Goal: Task Accomplishment & Management: Complete application form

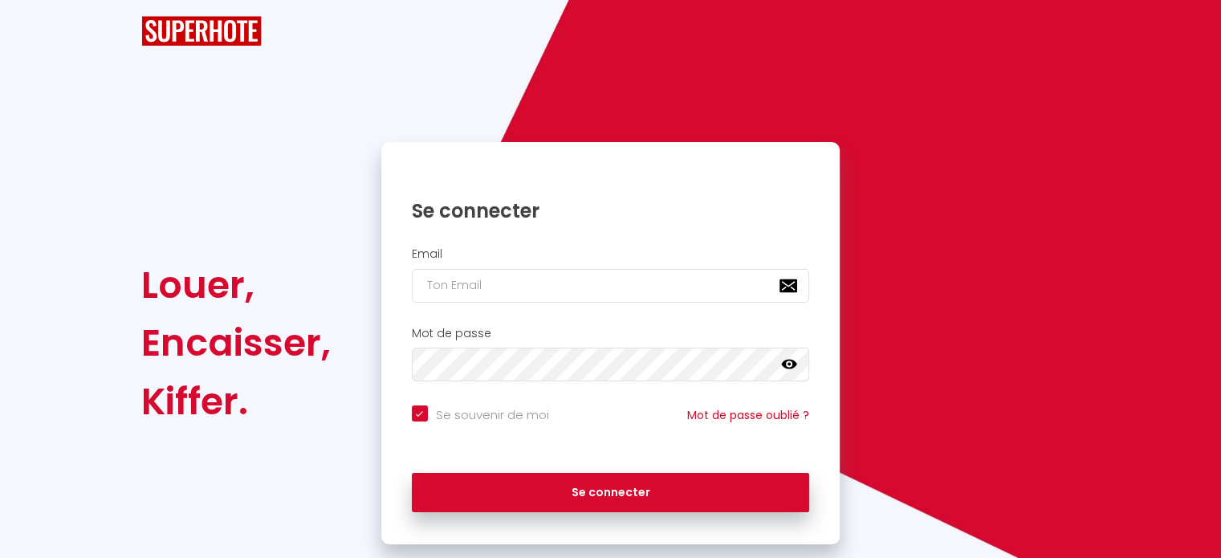
checkbox input "true"
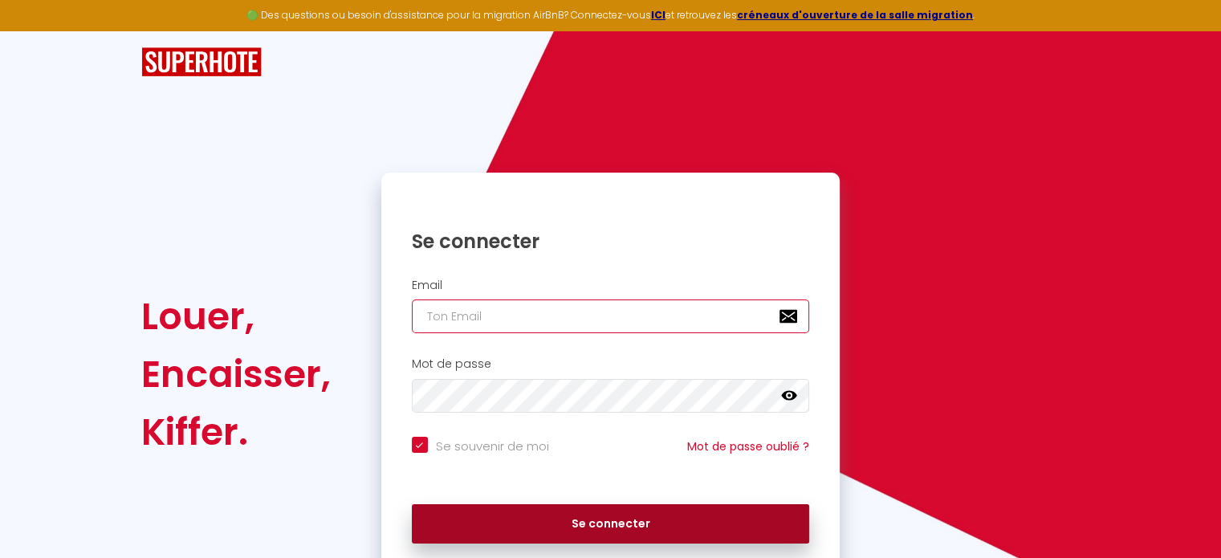
type input "[EMAIL_ADDRESS][DOMAIN_NAME]"
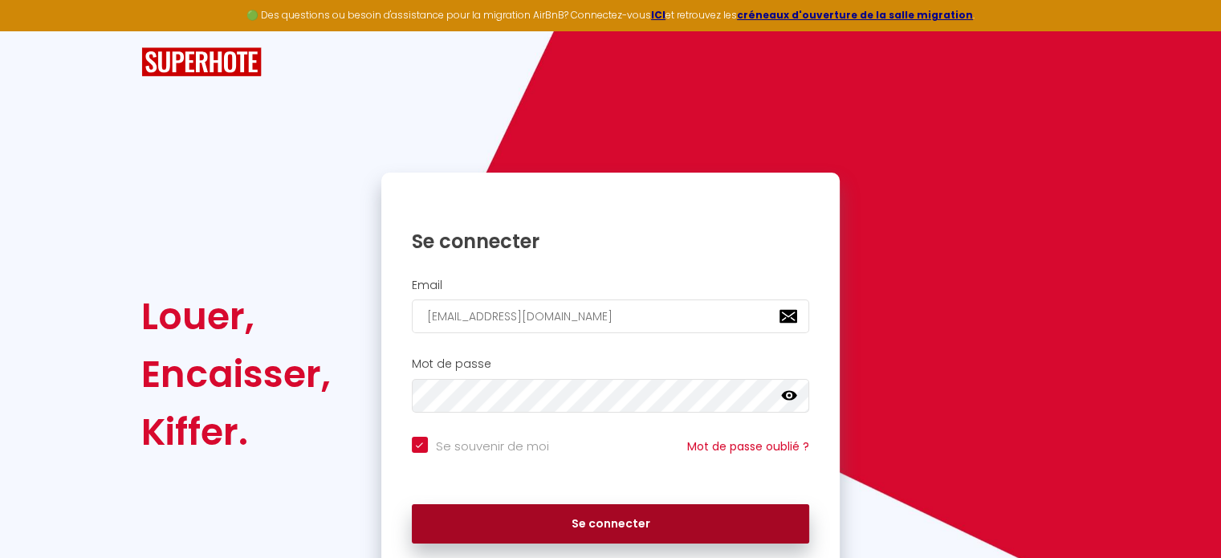
click at [568, 519] on button "Se connecter" at bounding box center [611, 524] width 398 height 40
checkbox input "true"
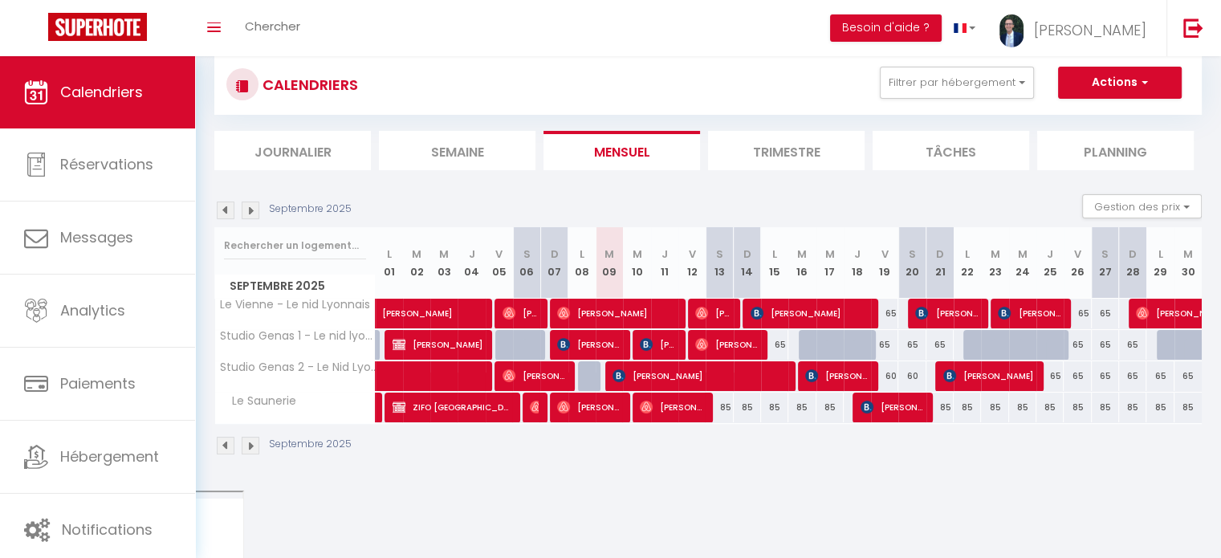
scroll to position [56, 0]
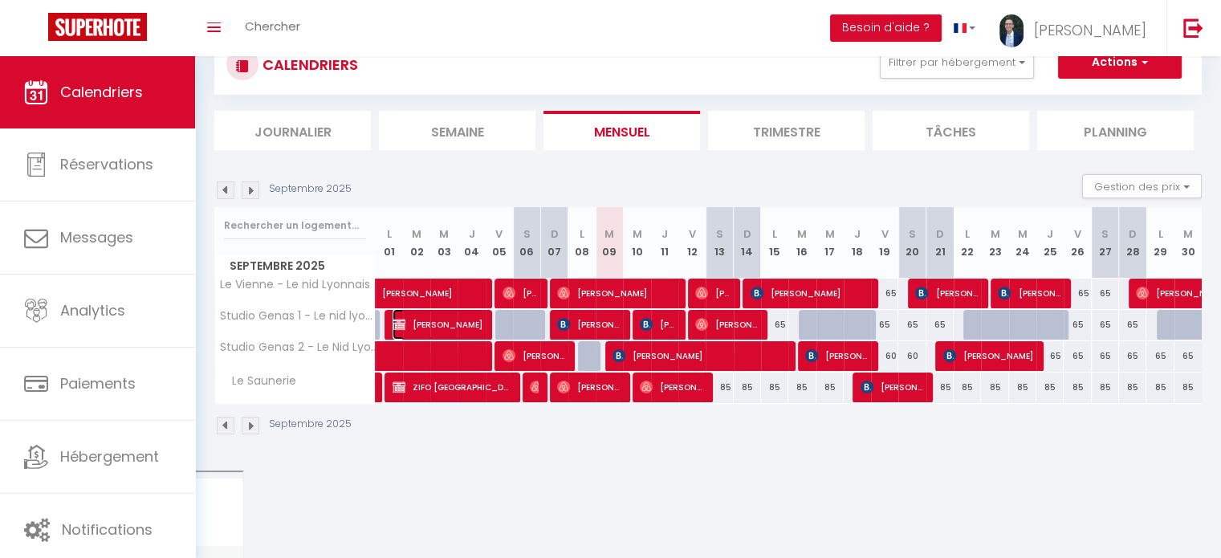
click at [410, 315] on span "[PERSON_NAME]" at bounding box center [438, 324] width 91 height 31
select select "OK"
select select "1"
select select "0"
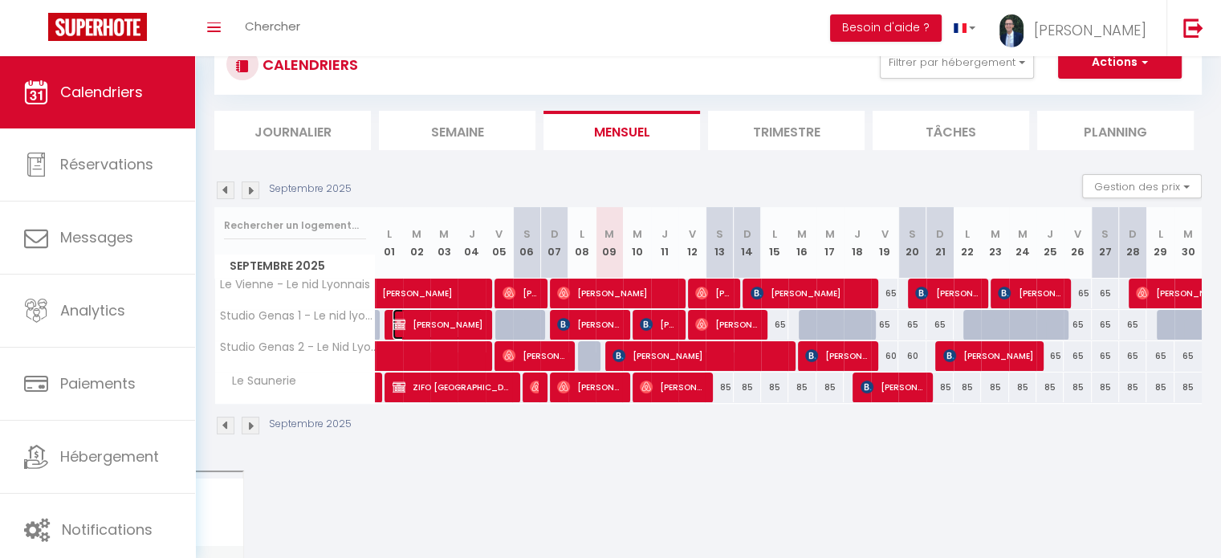
select select "0"
select select
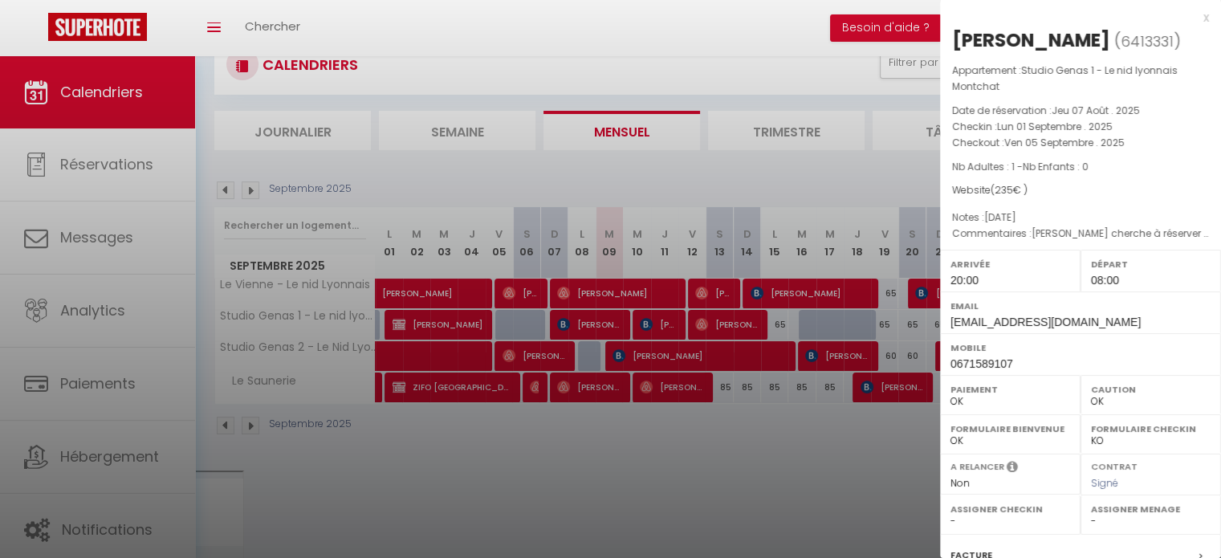
click at [779, 177] on div at bounding box center [610, 279] width 1221 height 558
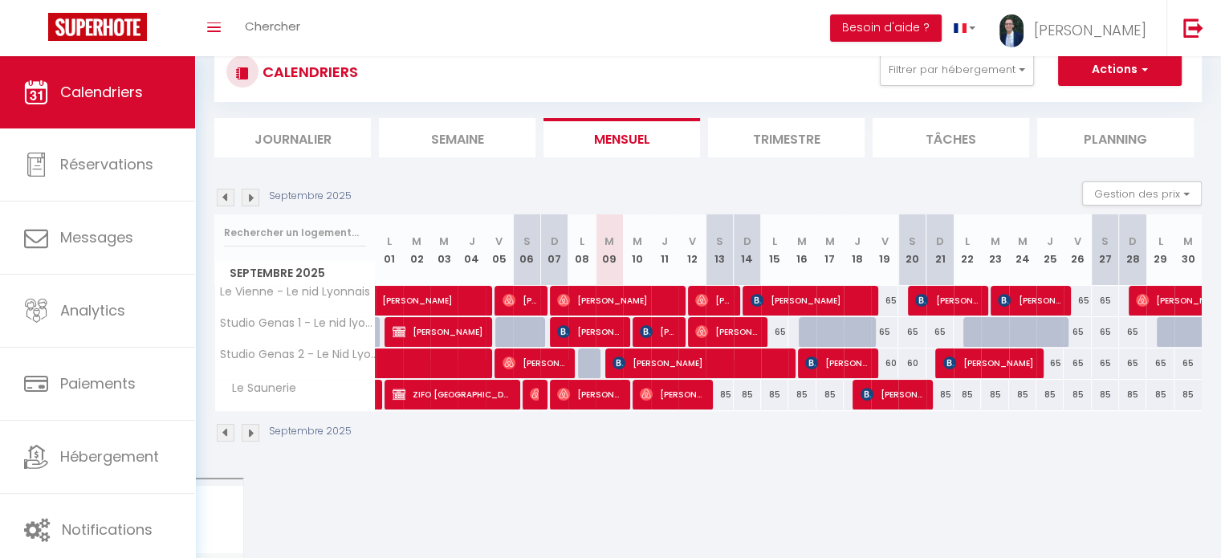
scroll to position [0, 0]
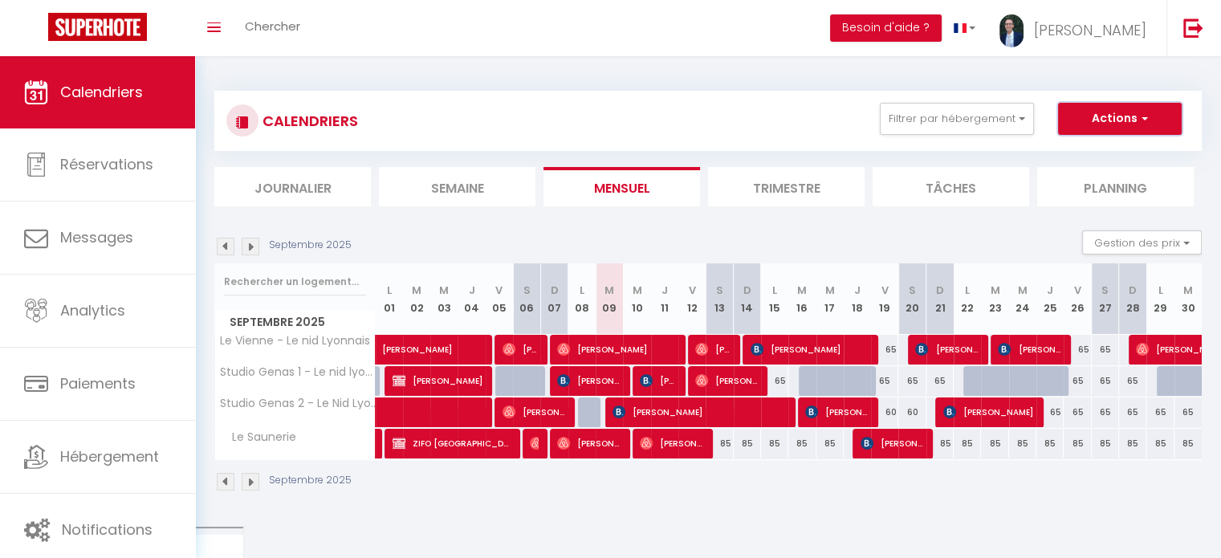
click at [1118, 120] on button "Actions" at bounding box center [1120, 119] width 124 height 32
click at [1066, 153] on link "Nouvelle réservation" at bounding box center [1103, 156] width 140 height 24
select select
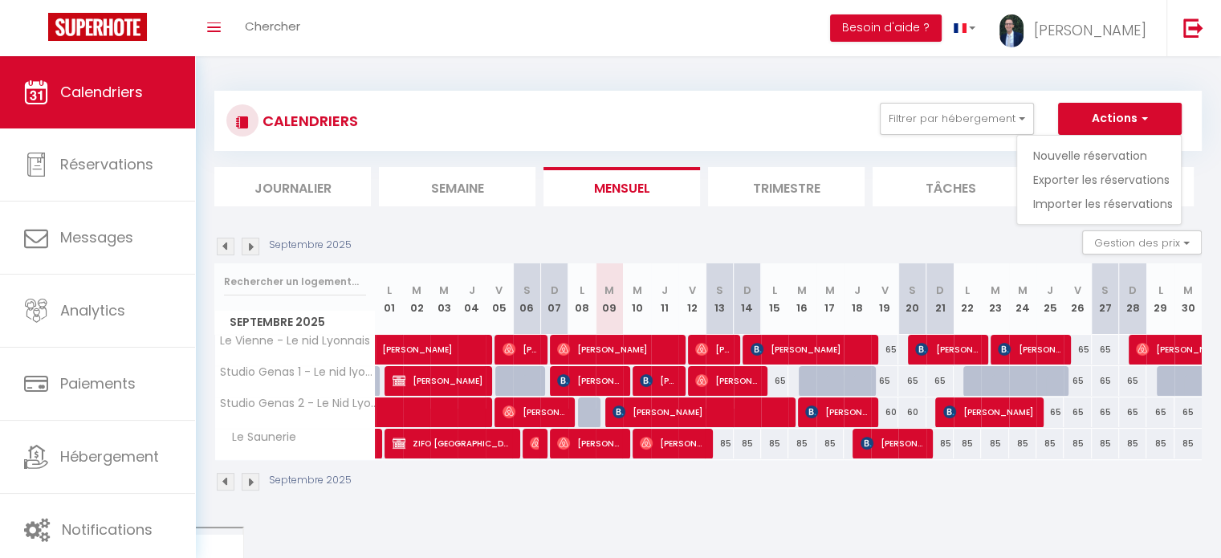
select select
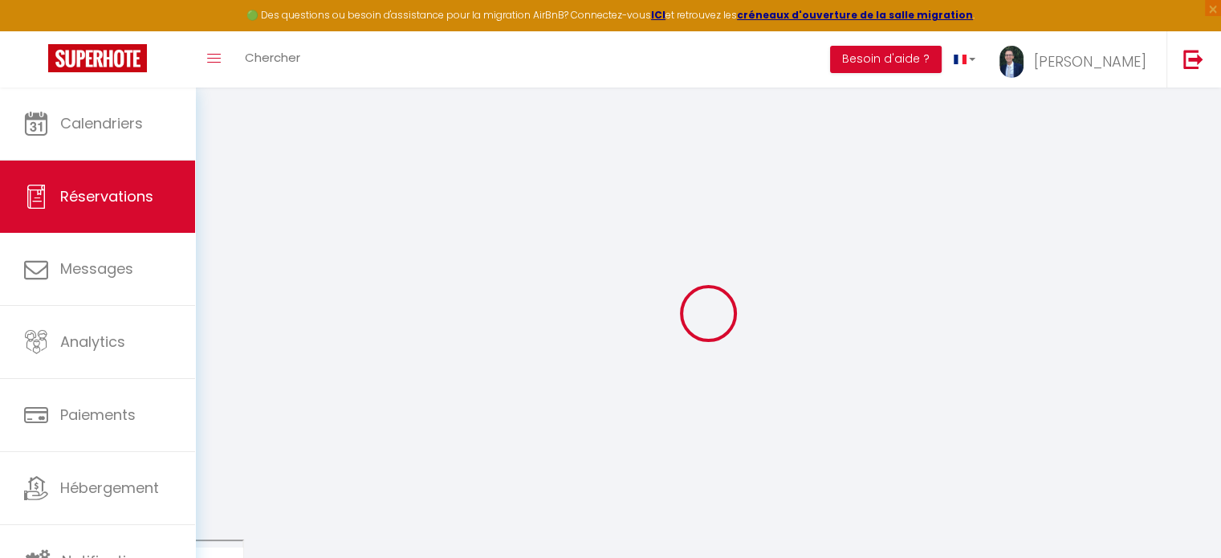
select select
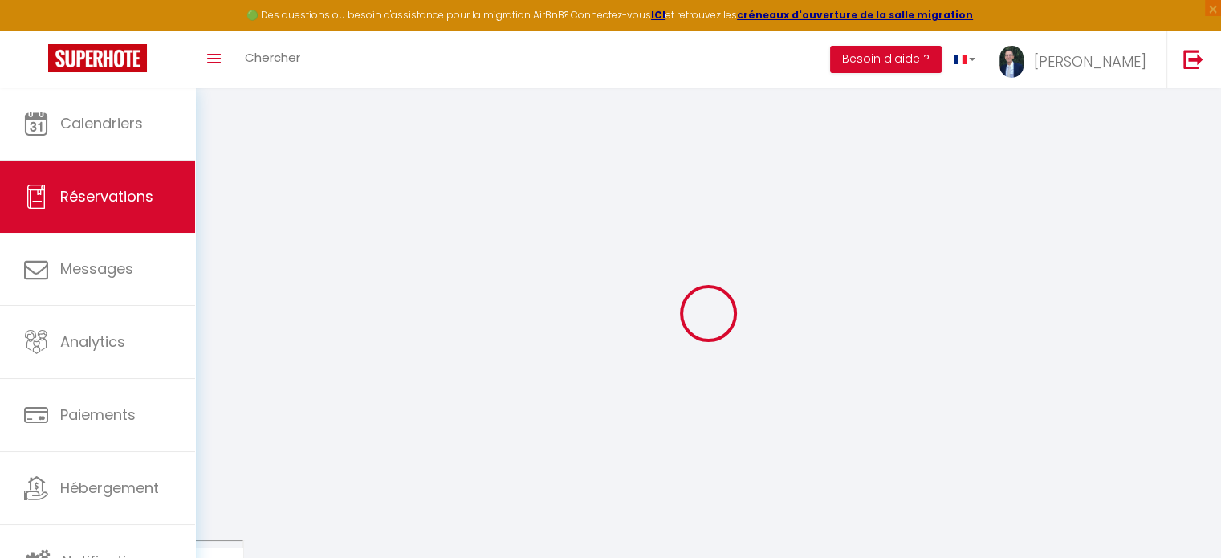
select select
checkbox input "false"
select select
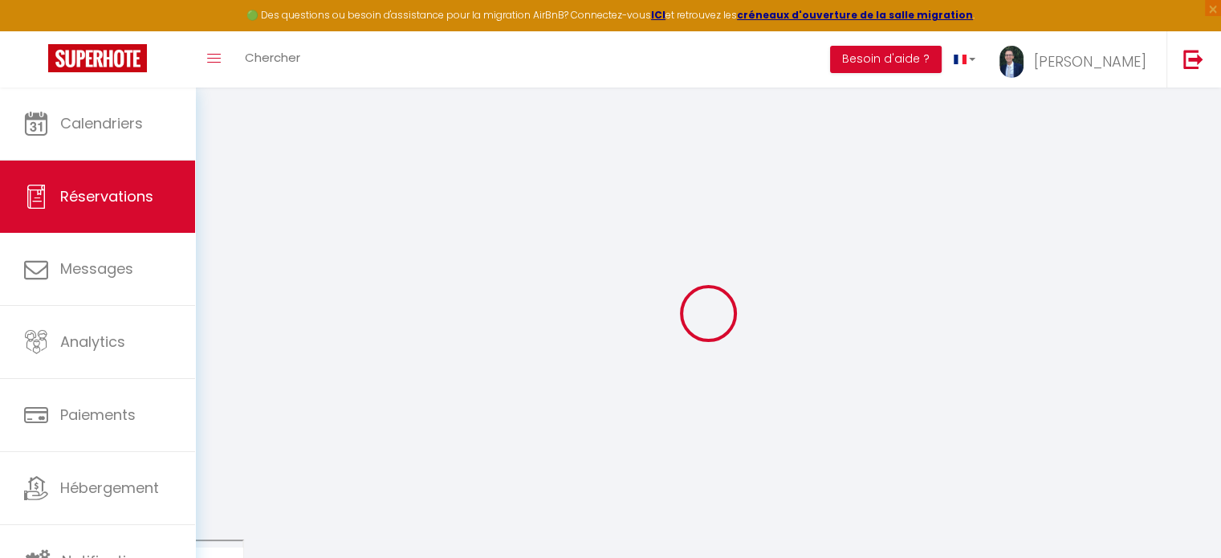
select select
checkbox input "false"
select select
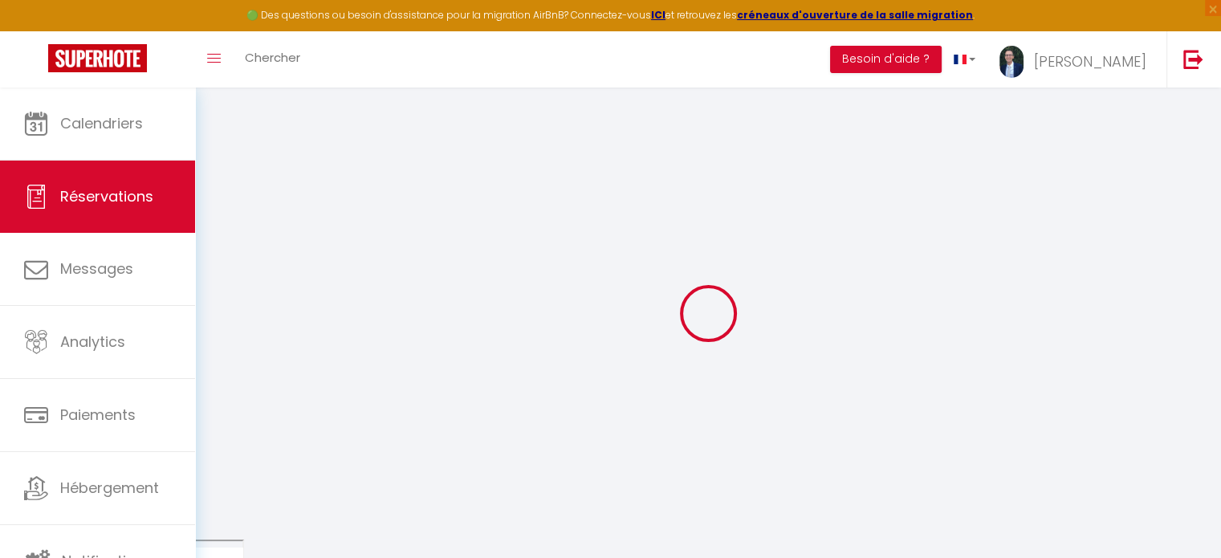
select select
checkbox input "false"
select select
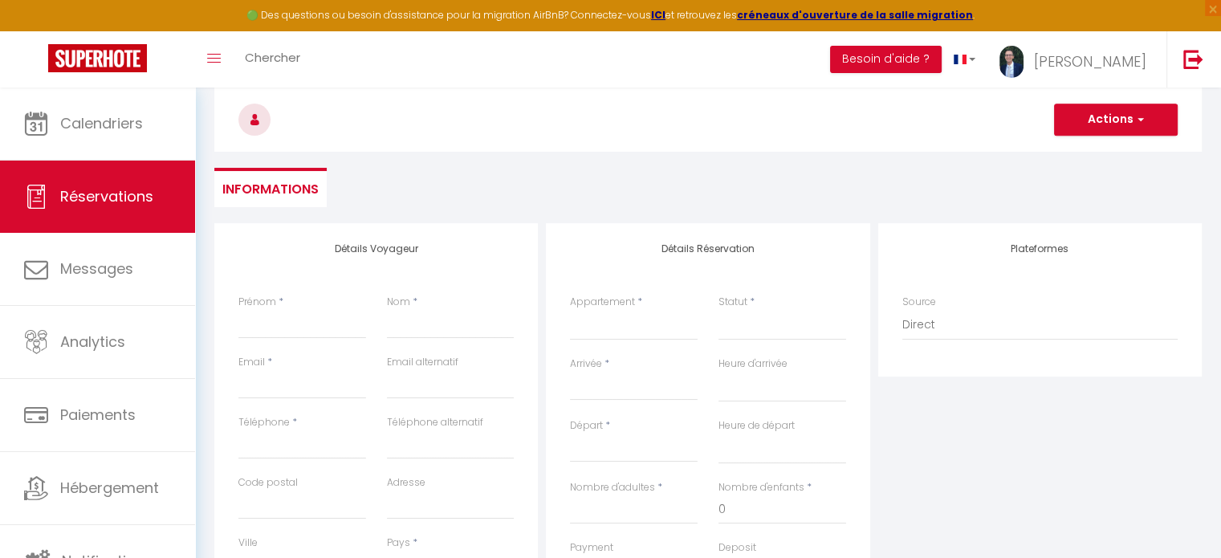
scroll to position [161, 0]
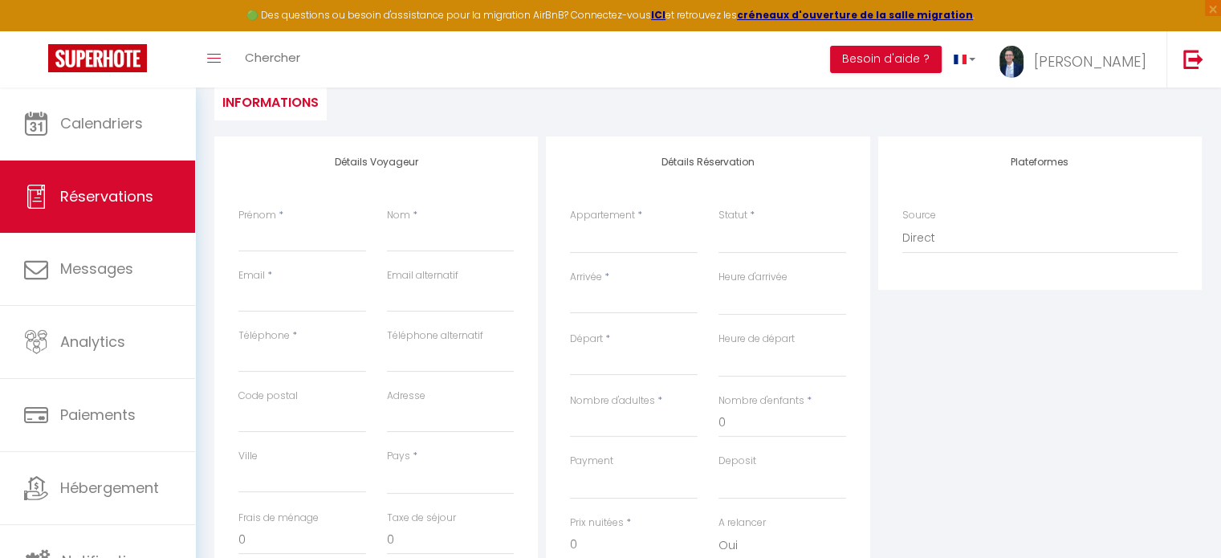
click at [603, 291] on input "Arrivée" at bounding box center [634, 301] width 128 height 21
click at [658, 454] on span "16" at bounding box center [656, 457] width 35 height 32
select select
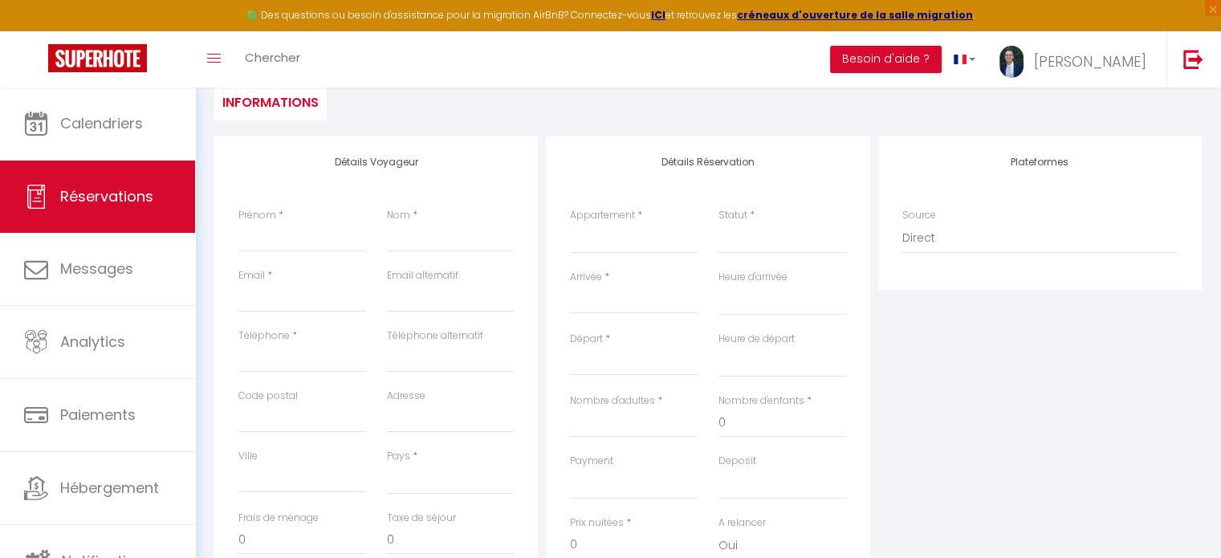
type input "[DATE] Septembre 2025"
select select
type input "Mer 17 Septembre 2025"
select select
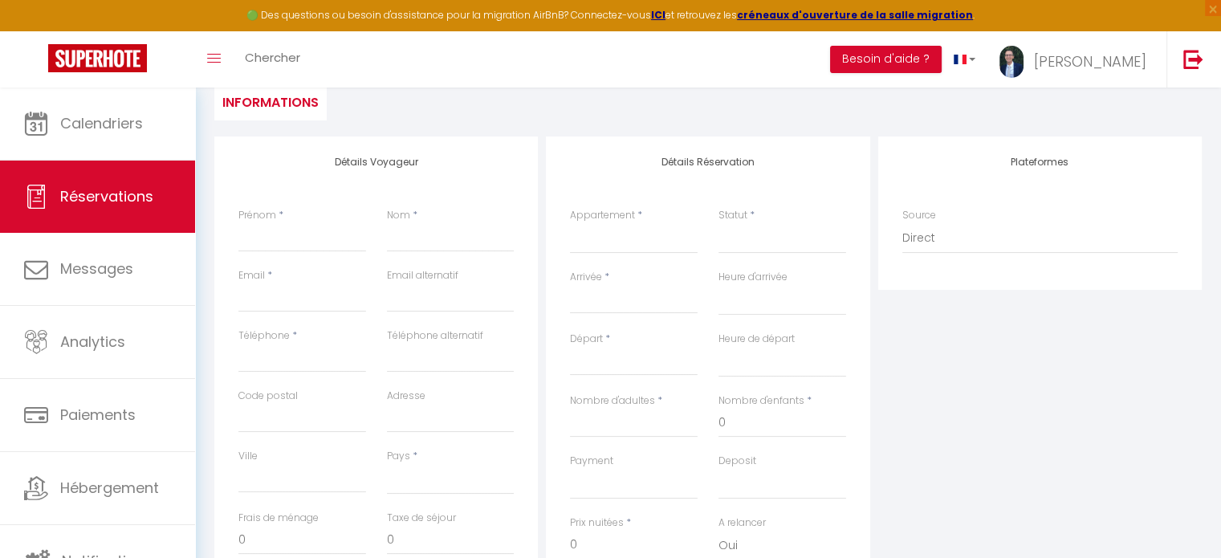
select select
checkbox input "false"
click at [609, 355] on input "Mer 17 Septembre 2025" at bounding box center [634, 362] width 128 height 21
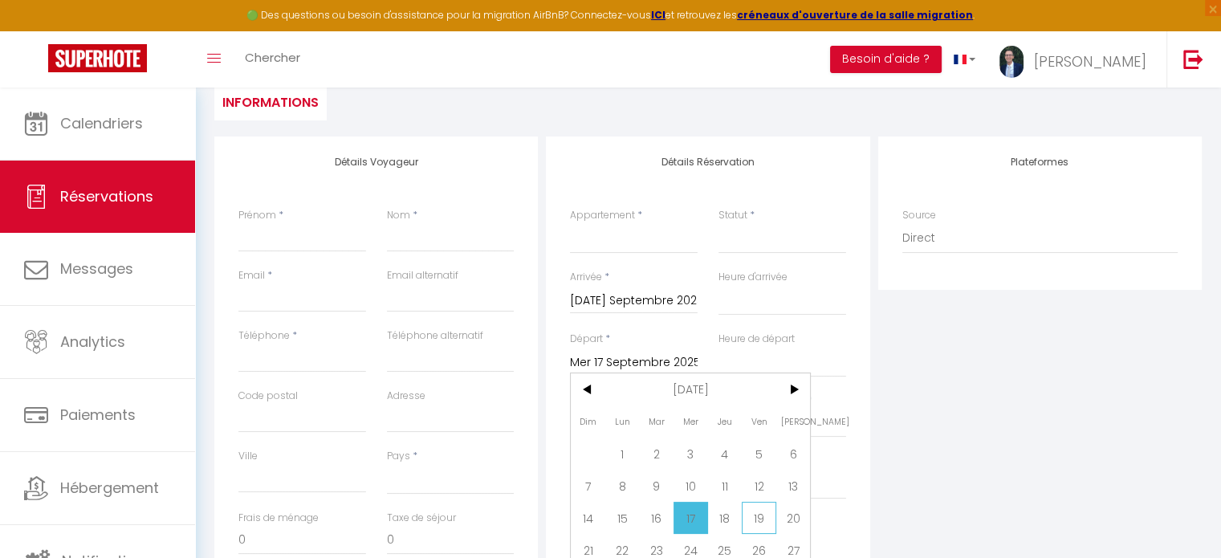
click at [758, 519] on span "19" at bounding box center [759, 518] width 35 height 32
select select
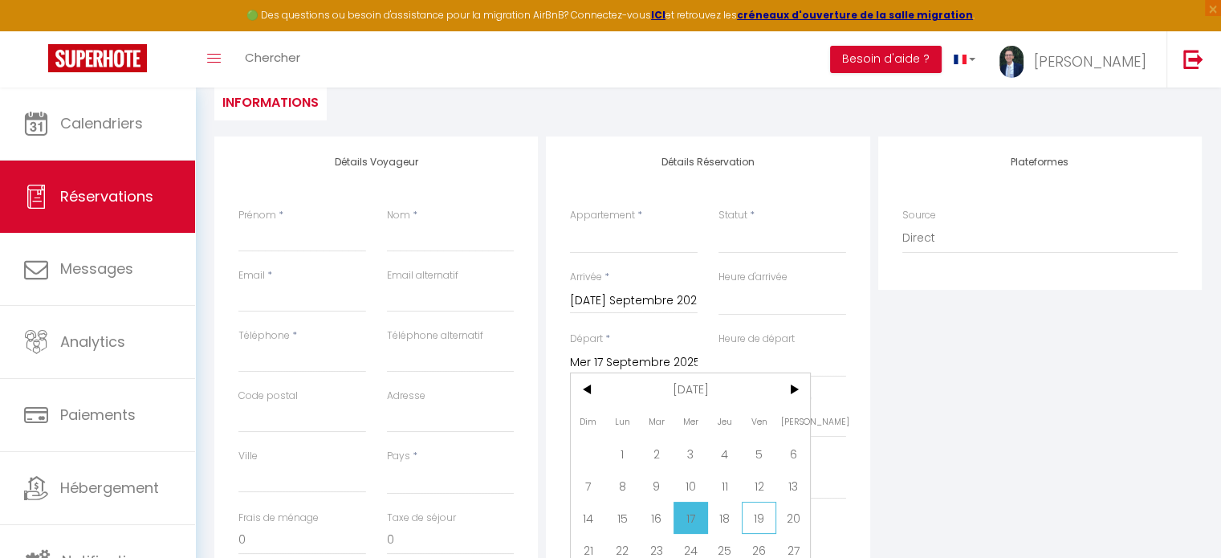
type input "Ven 19 Septembre 2025"
select select
checkbox input "false"
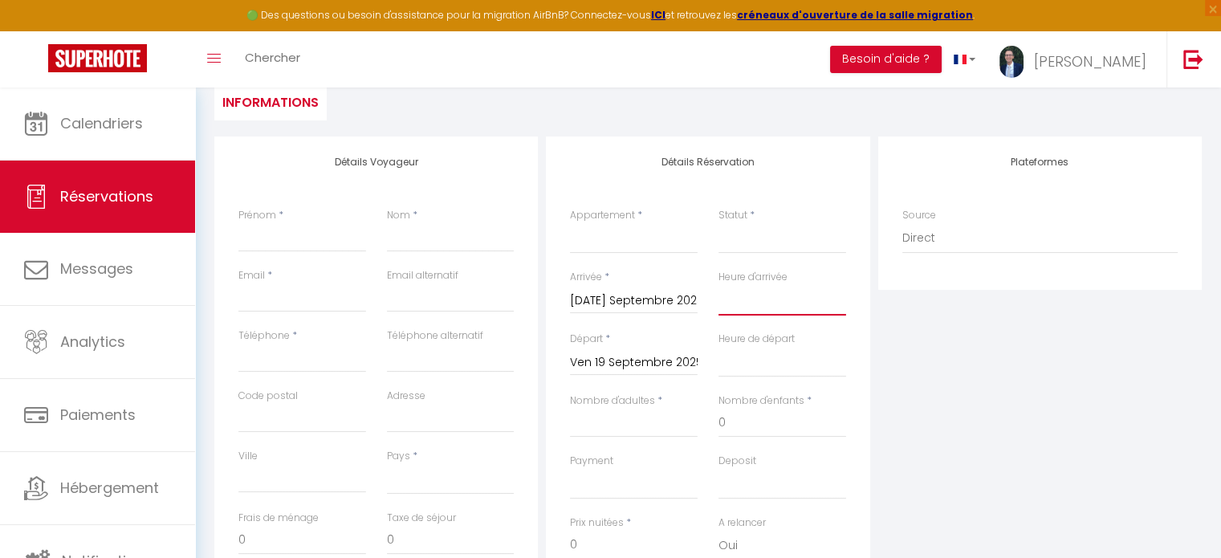
click at [776, 298] on select "00:00 00:30 01:00 01:30 02:00 02:30 03:00 03:30 04:00 04:30 05:00 05:30 06:00 0…" at bounding box center [783, 300] width 128 height 31
select select "16:00"
click at [719, 285] on select "00:00 00:30 01:00 01:30 02:00 02:30 03:00 03:30 04:00 04:30 05:00 05:30 06:00 0…" at bounding box center [783, 300] width 128 height 31
select select
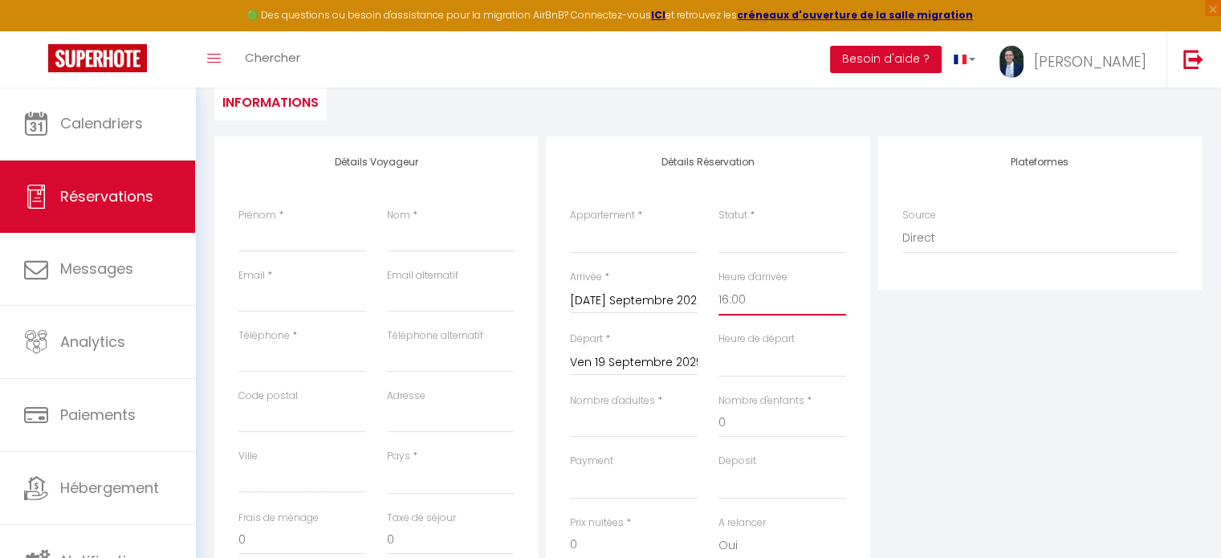
select select
checkbox input "false"
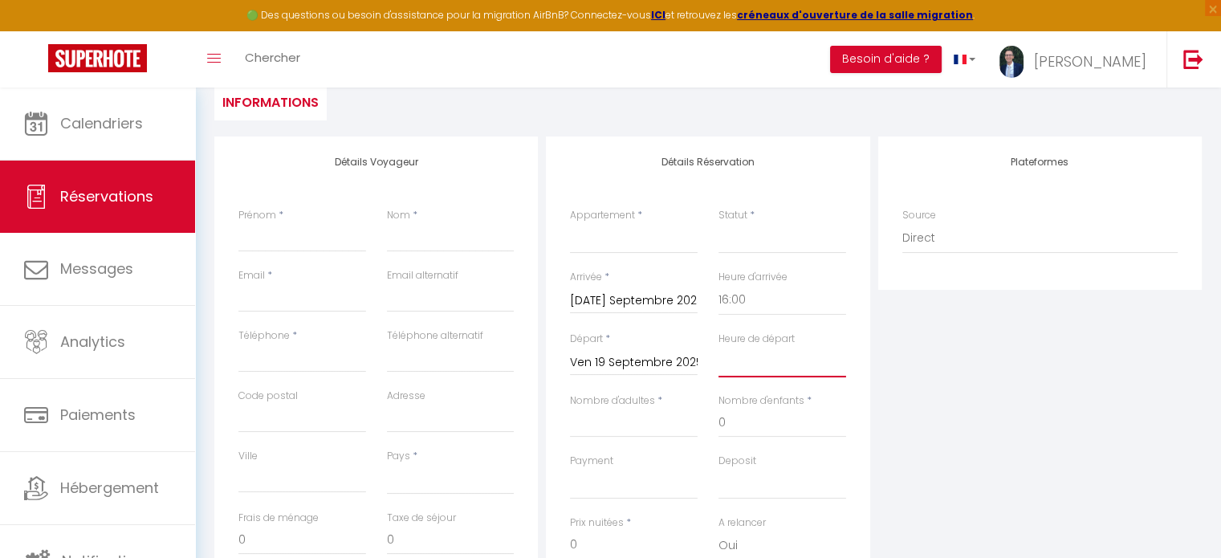
click at [751, 363] on select "00:00 00:30 01:00 01:30 02:00 02:30 03:00 03:30 04:00 04:30 05:00 05:30 06:00 0…" at bounding box center [783, 362] width 128 height 31
select select "10:00"
click at [719, 347] on select "00:00 00:30 01:00 01:30 02:00 02:30 03:00 03:30 04:00 04:30 05:00 05:30 06:00 0…" at bounding box center [783, 362] width 128 height 31
select select
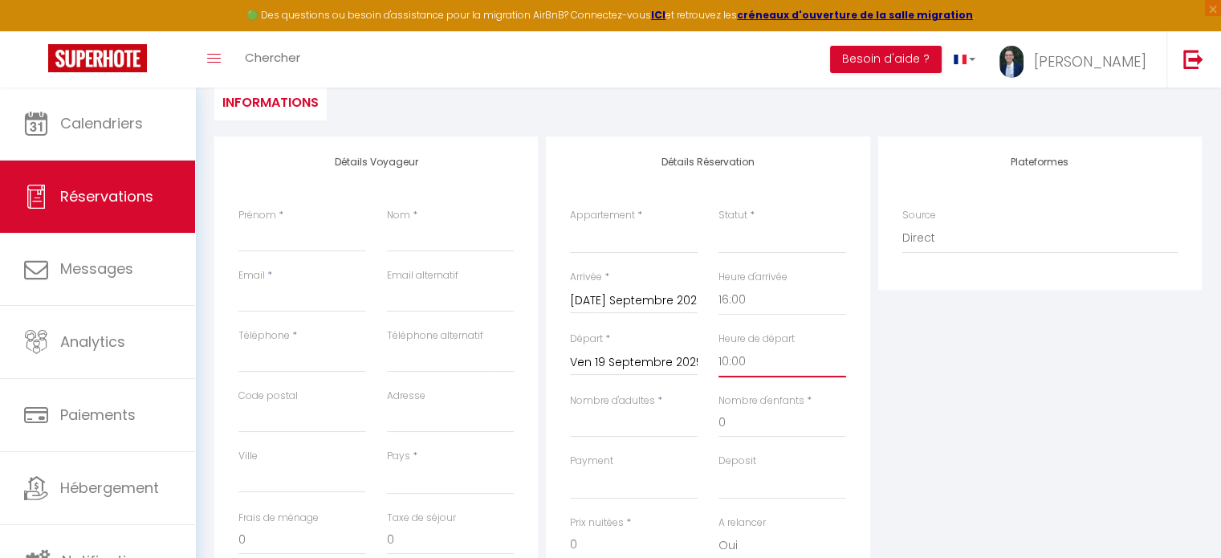
select select
checkbox input "false"
click at [938, 349] on div "Plateformes Source Direct [DOMAIN_NAME] [DOMAIN_NAME] Chalet montagne Expedia G…" at bounding box center [1040, 423] width 332 height 574
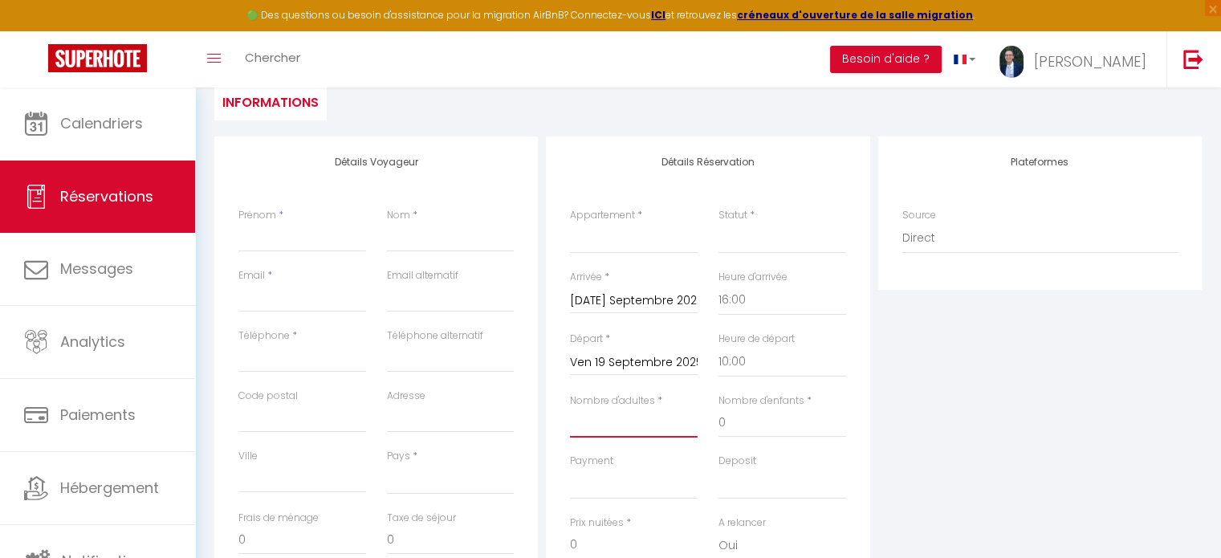
click at [628, 427] on input "Nombre d'adultes" at bounding box center [634, 423] width 128 height 29
type input "1"
select select
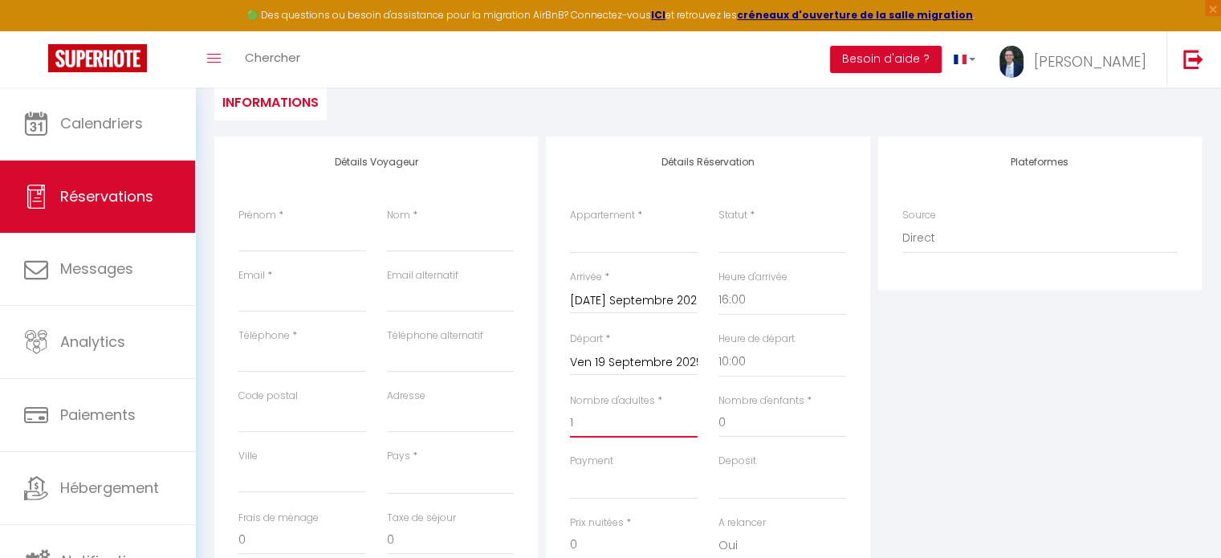
select select
checkbox input "false"
type input "1"
click at [259, 238] on input "Prénom" at bounding box center [302, 237] width 128 height 29
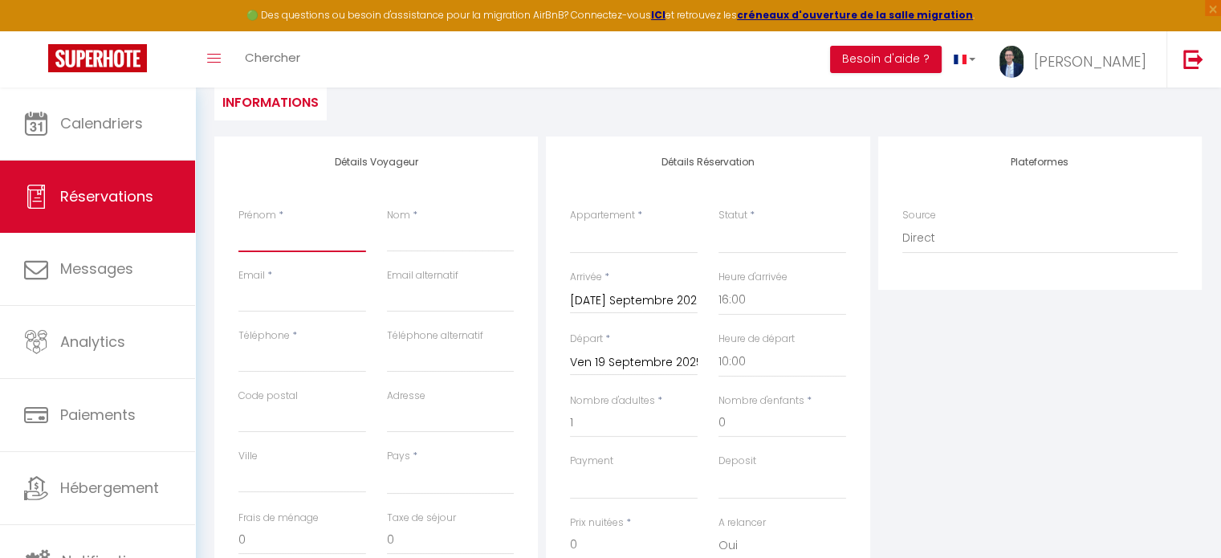
type input "C"
select select
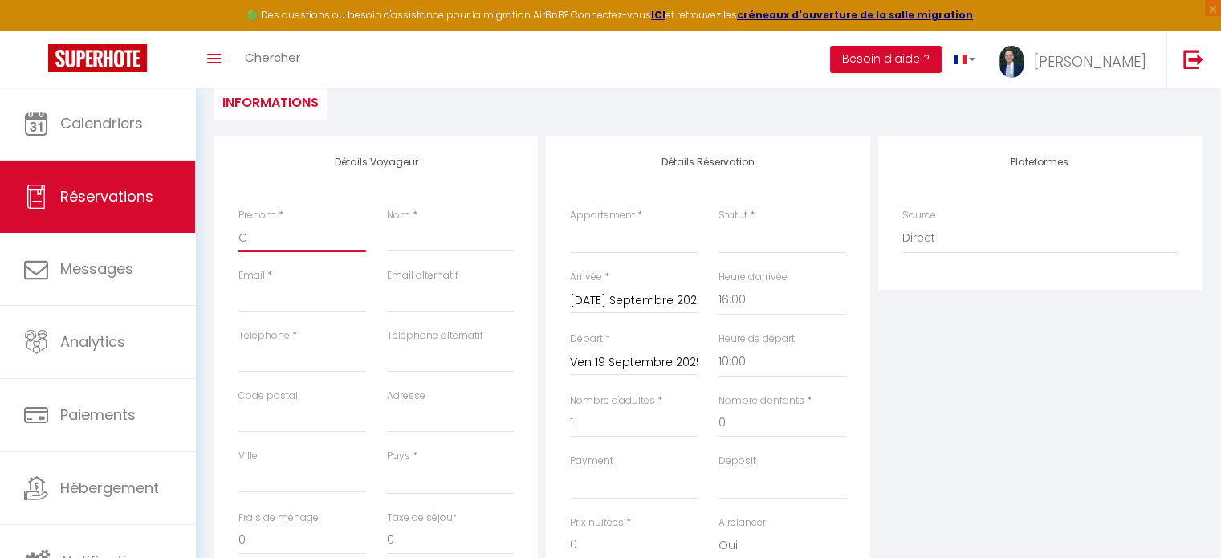
select select
checkbox input "false"
type input "Ch"
select select
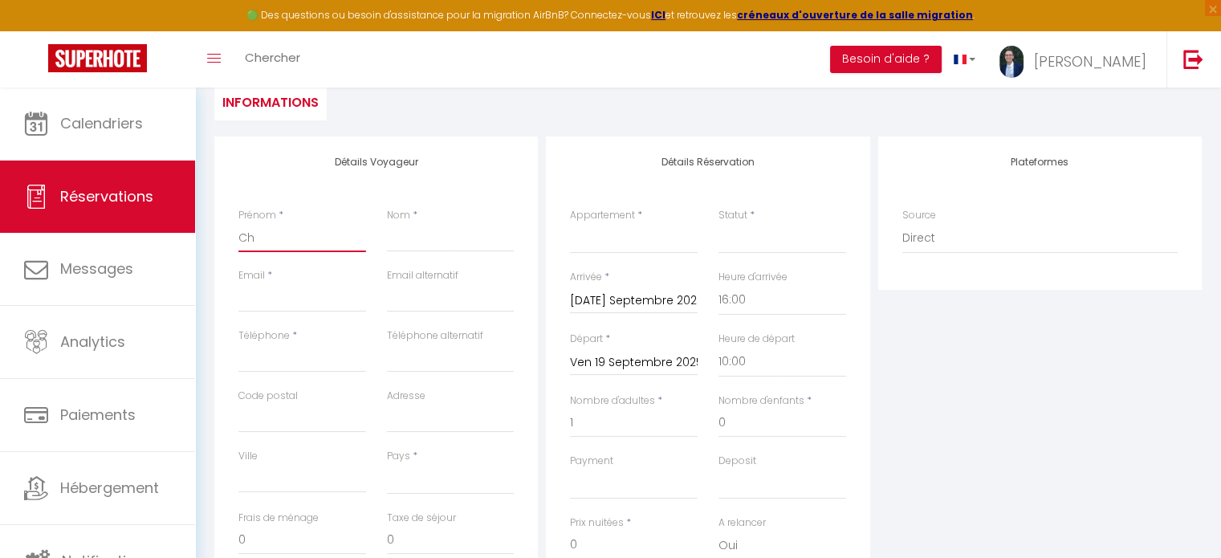
select select
checkbox input "false"
type input "Chr"
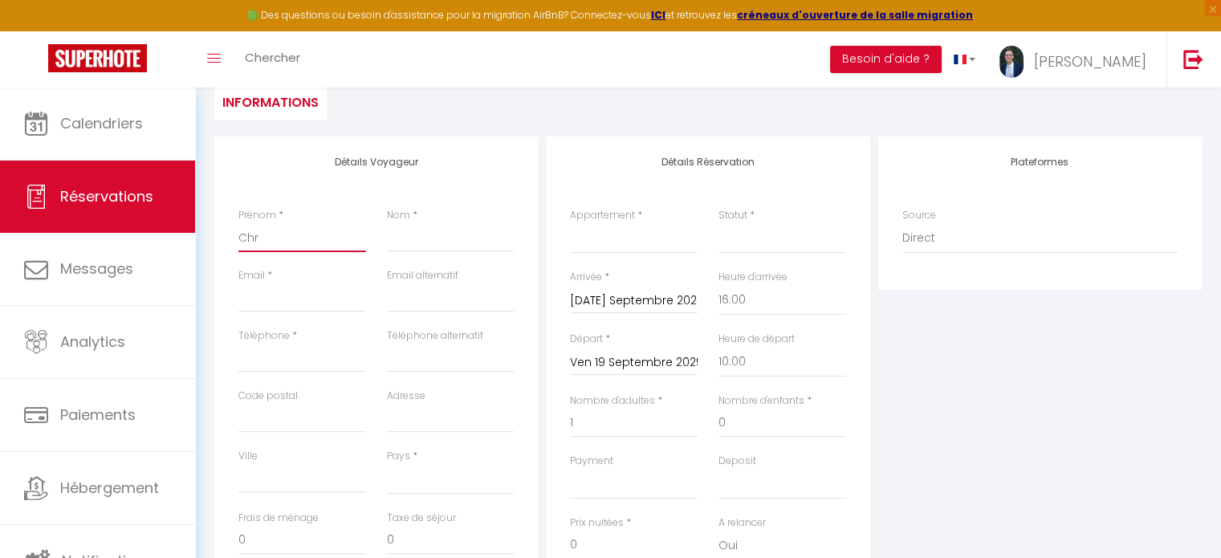
select select
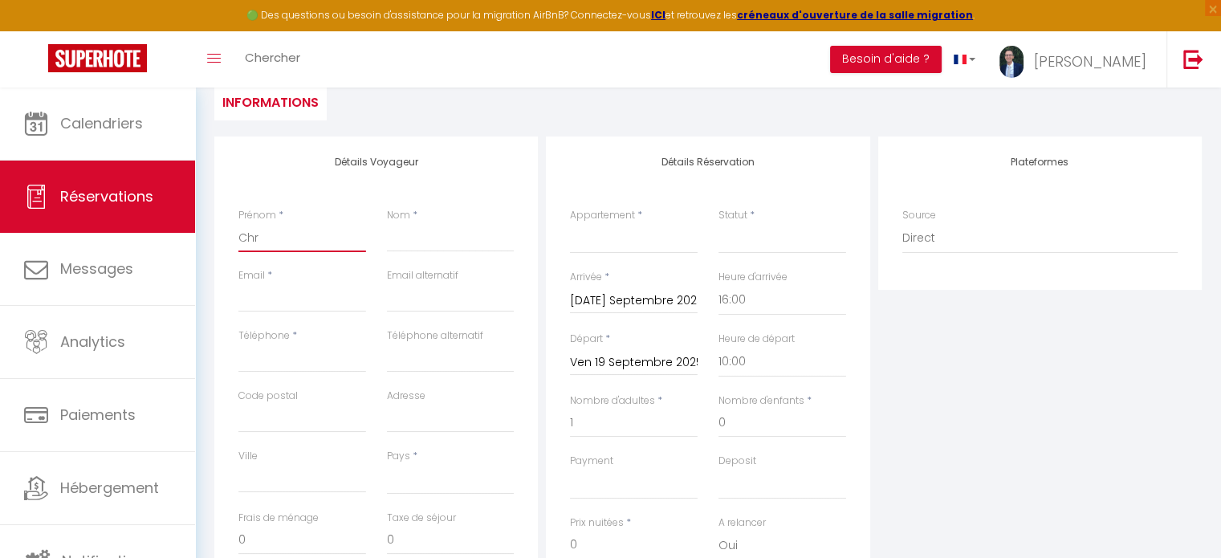
checkbox input "false"
type input "Chri"
select select
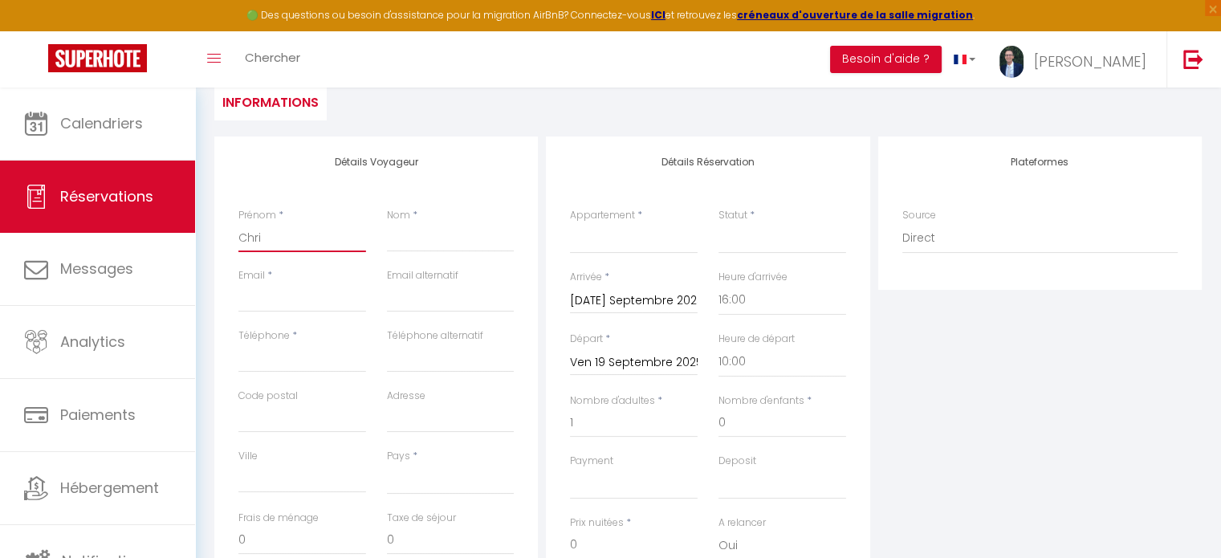
select select
checkbox input "false"
type input "[PERSON_NAME]"
select select
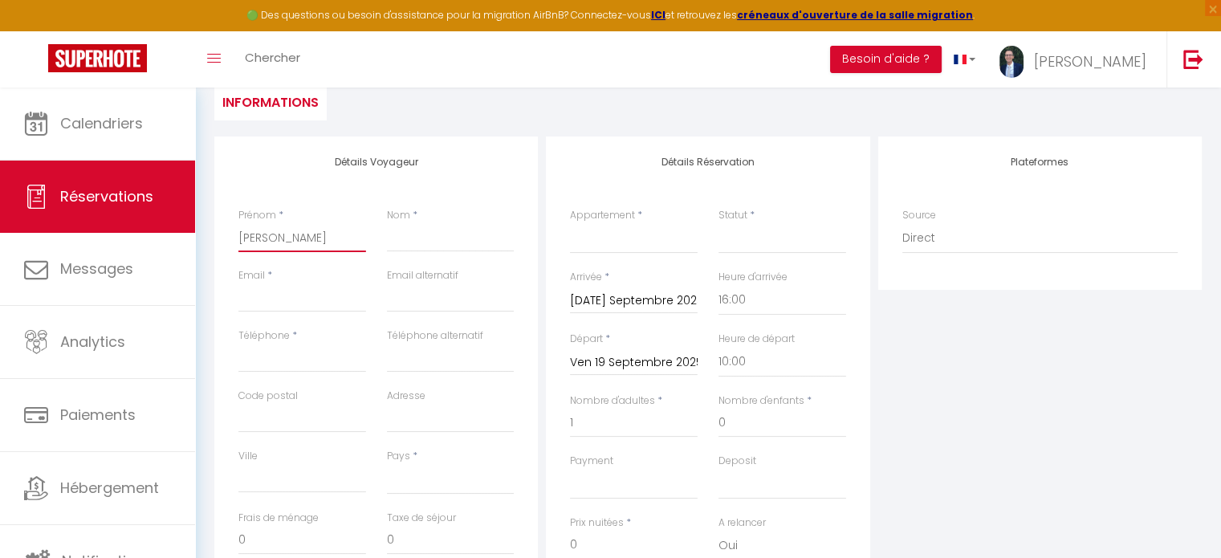
select select
checkbox input "false"
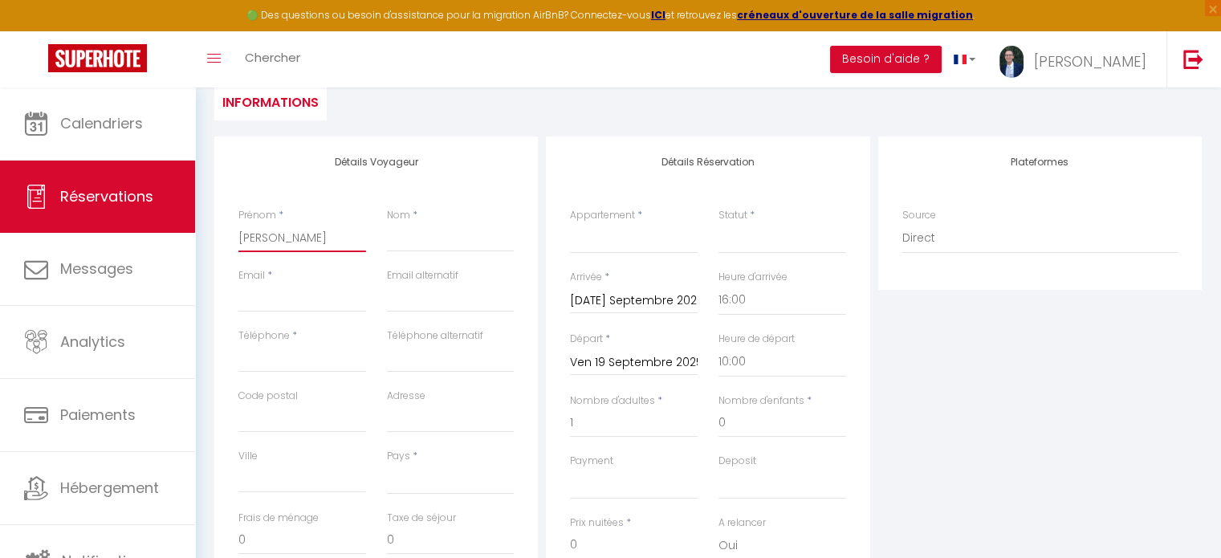
type input "[DEMOGRAPHIC_DATA]"
select select
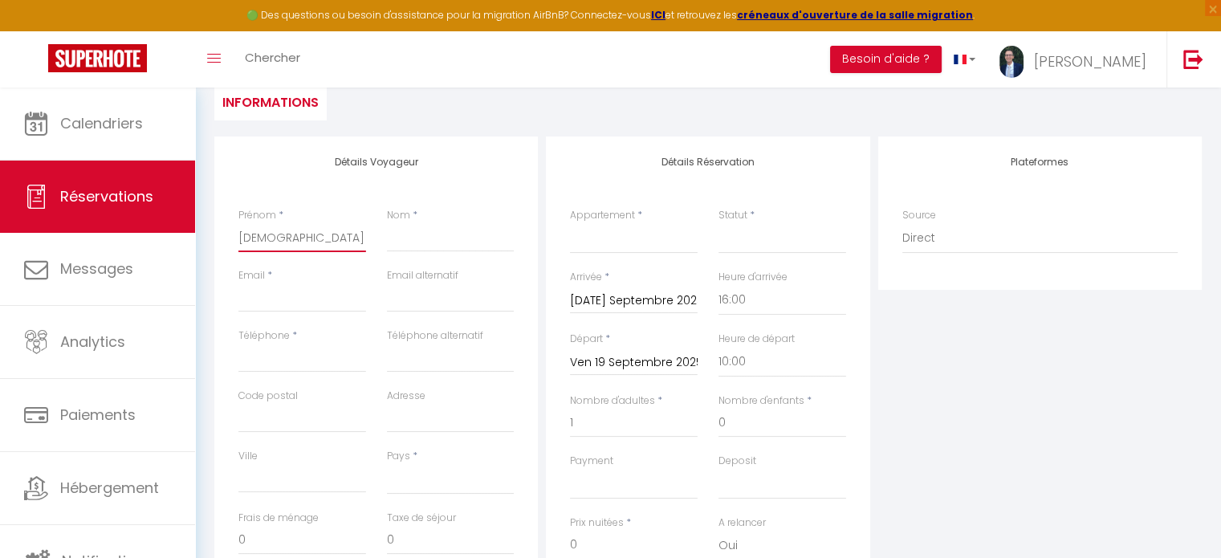
select select
checkbox input "false"
type input "Christo"
select select
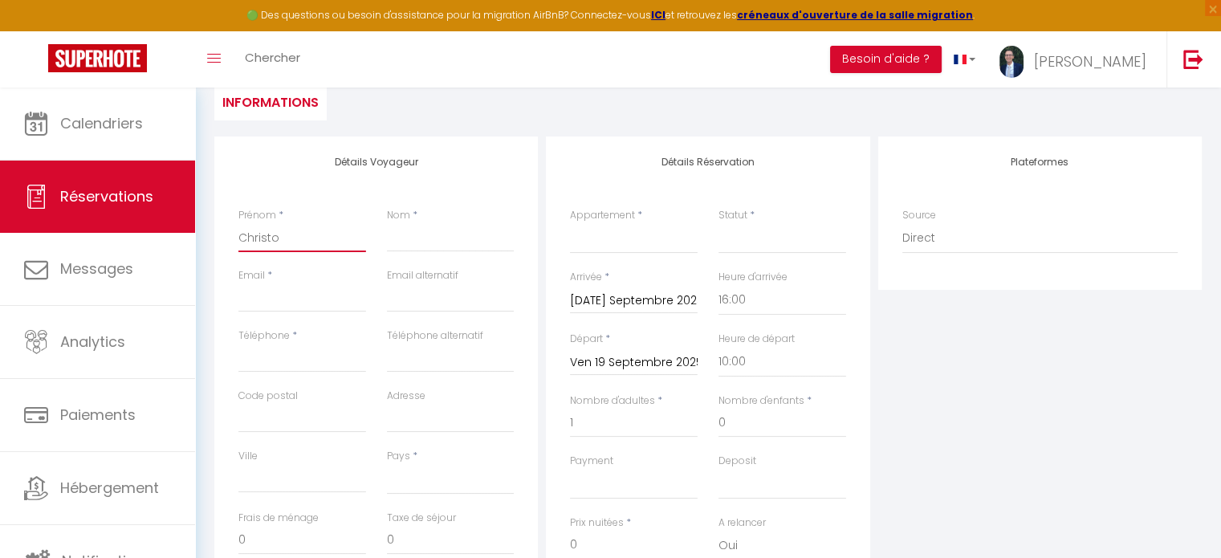
select select
checkbox input "false"
type input "[DEMOGRAPHIC_DATA]"
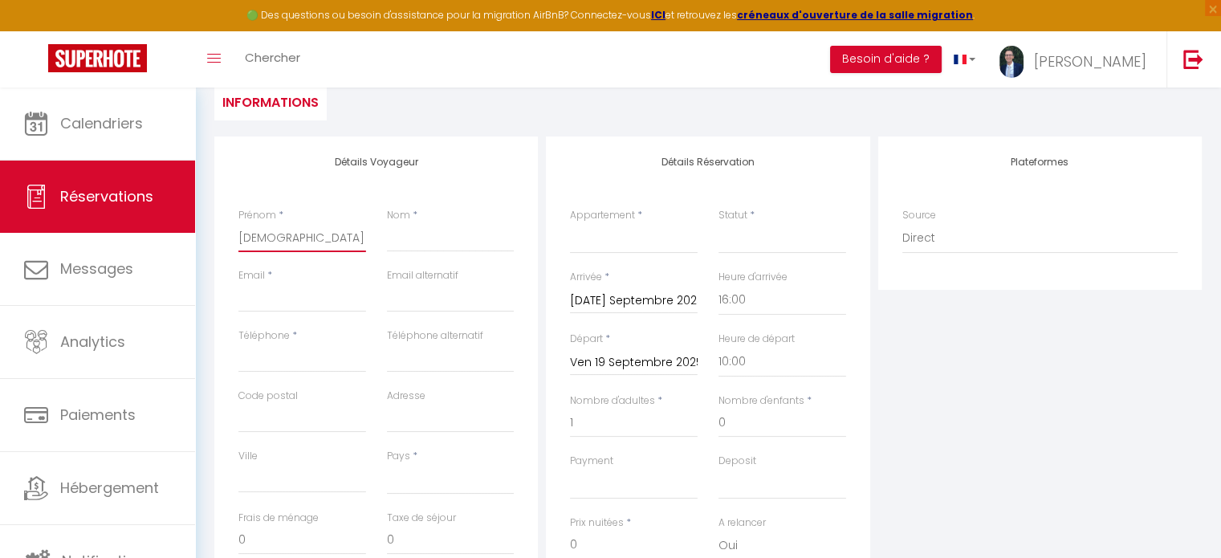
select select
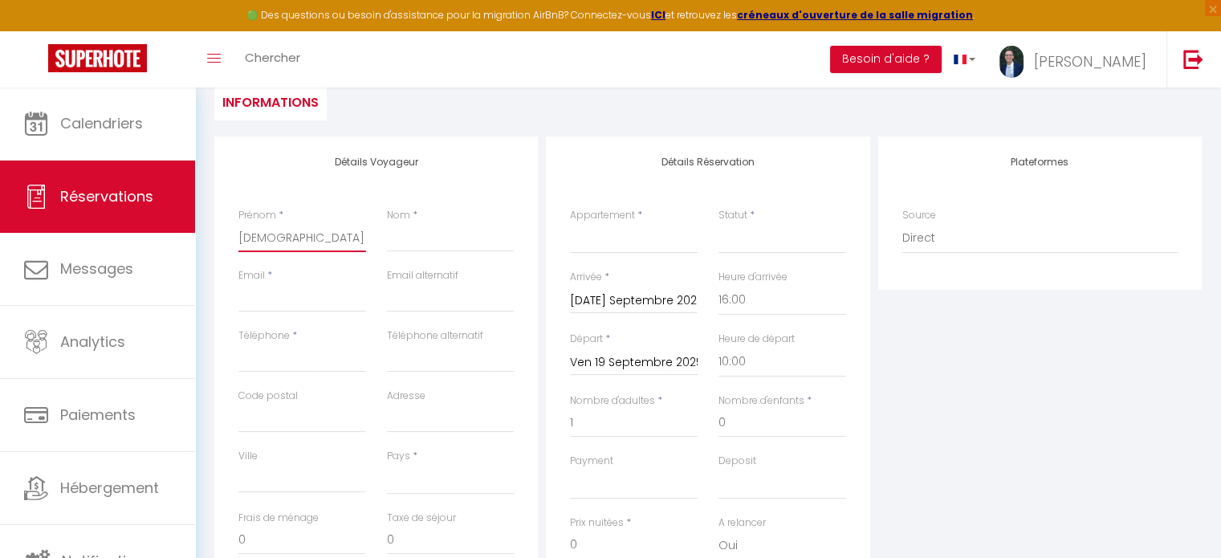
checkbox input "false"
type input "[PERSON_NAME]"
select select
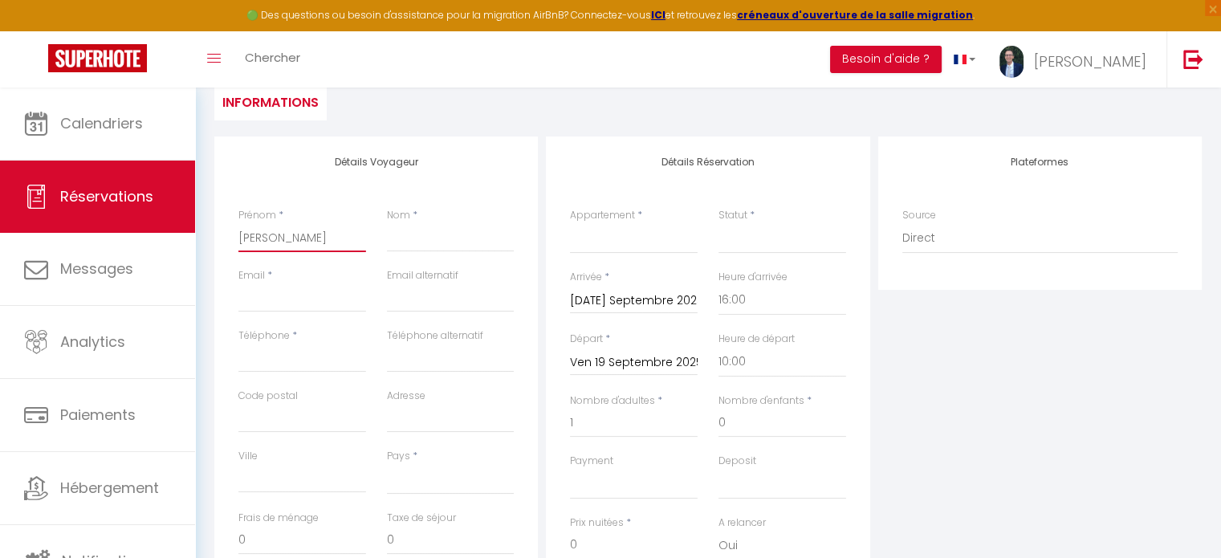
select select
checkbox input "false"
type input "[PERSON_NAME]"
select select
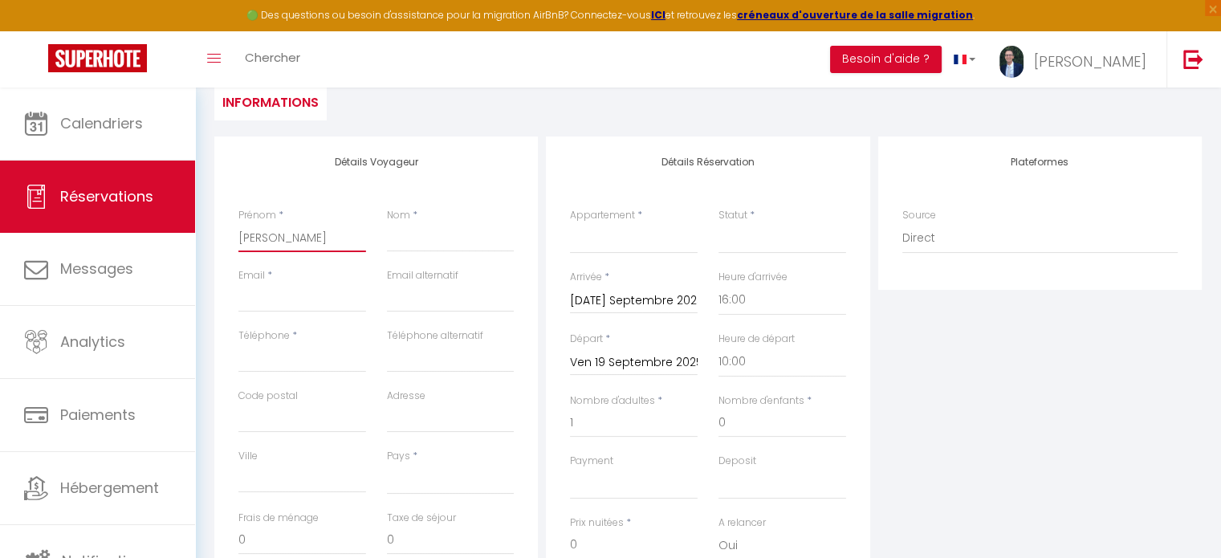
select select
checkbox input "false"
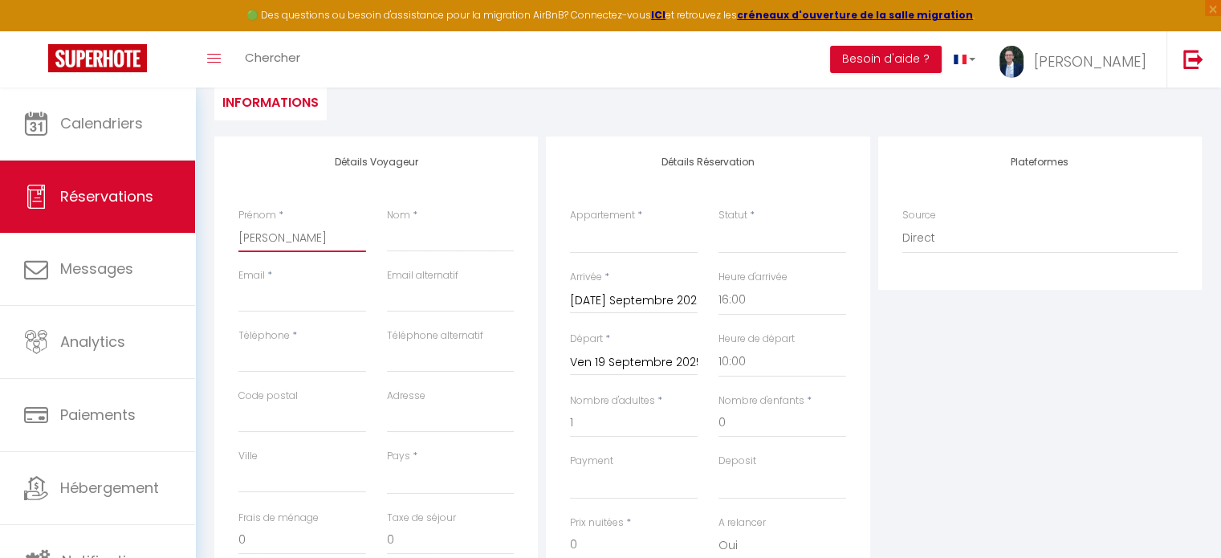
type input "[PERSON_NAME]"
select select
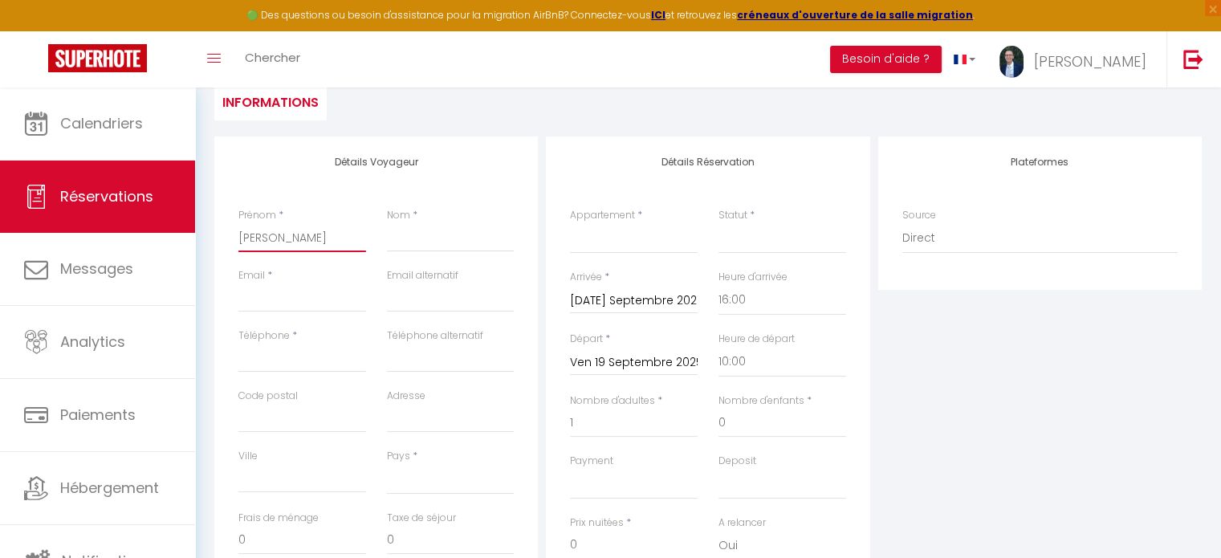
select select
checkbox input "false"
type input "[PERSON_NAME]"
select select
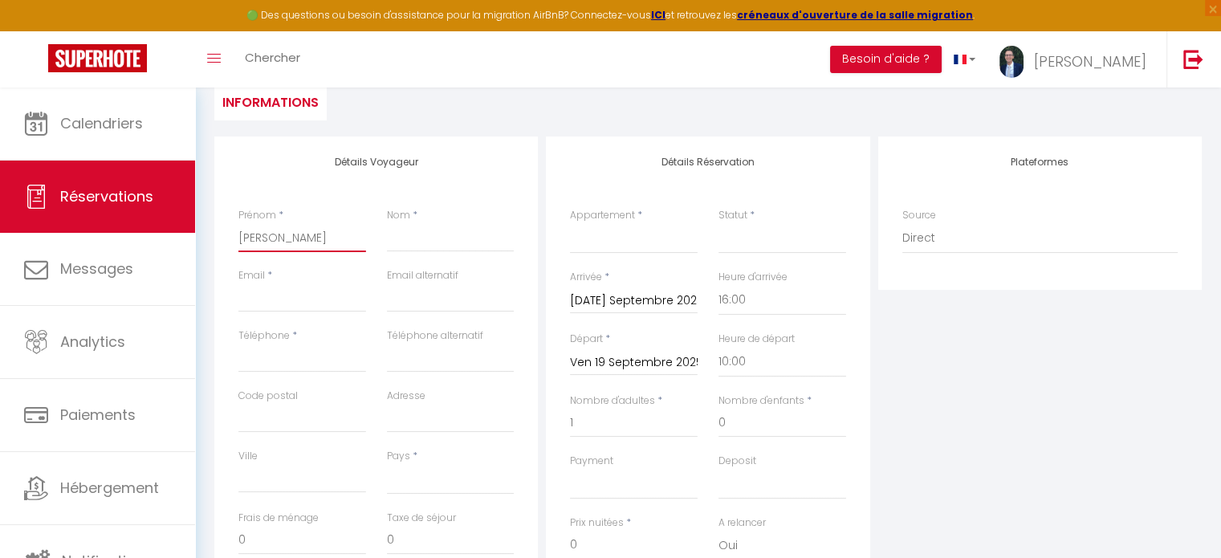
select select
checkbox input "false"
type input "[PERSON_NAME]"
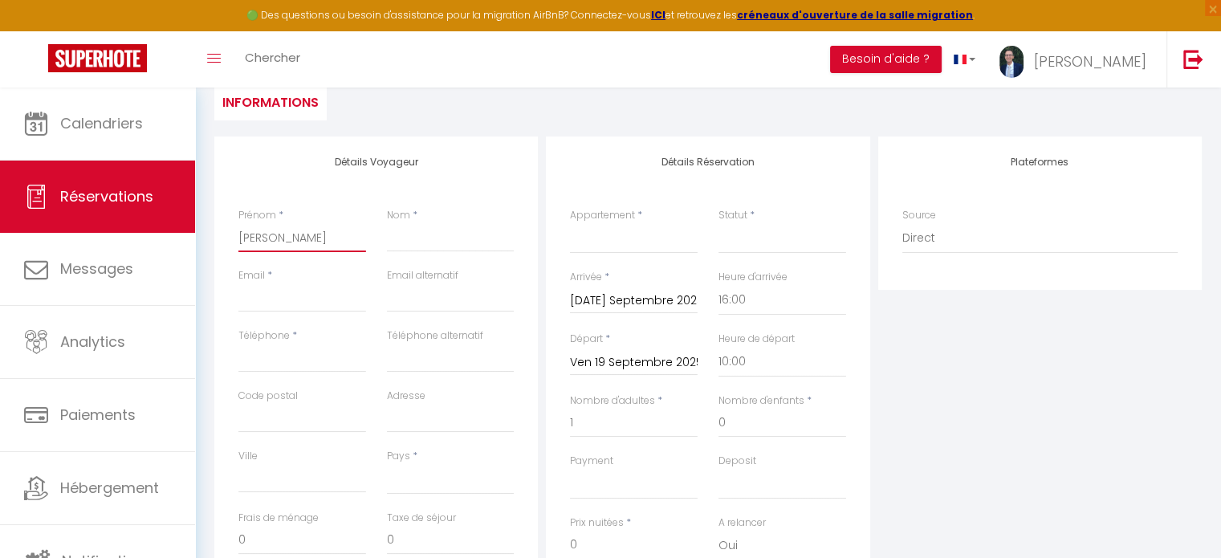
select select
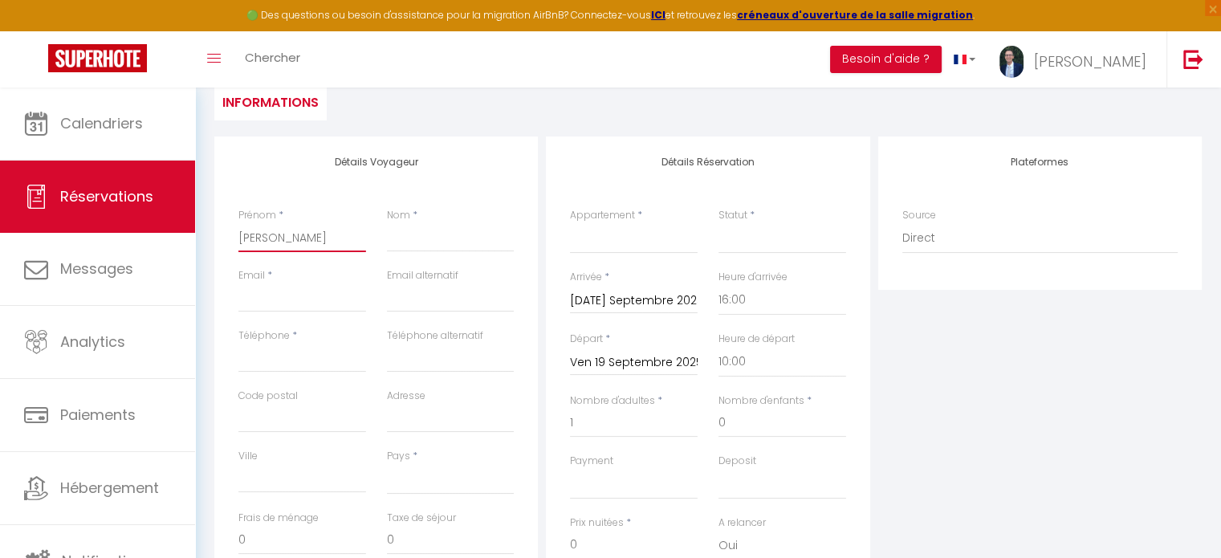
checkbox input "false"
type input "[PERSON_NAME]"
select select
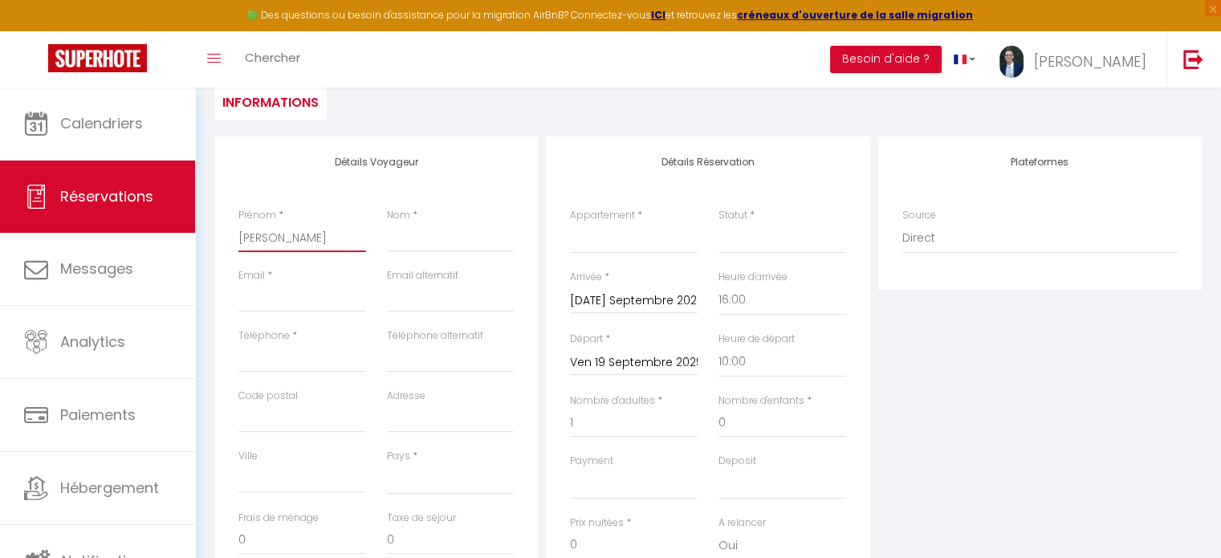
select select
checkbox input "false"
type input "[PERSON_NAME]"
select select
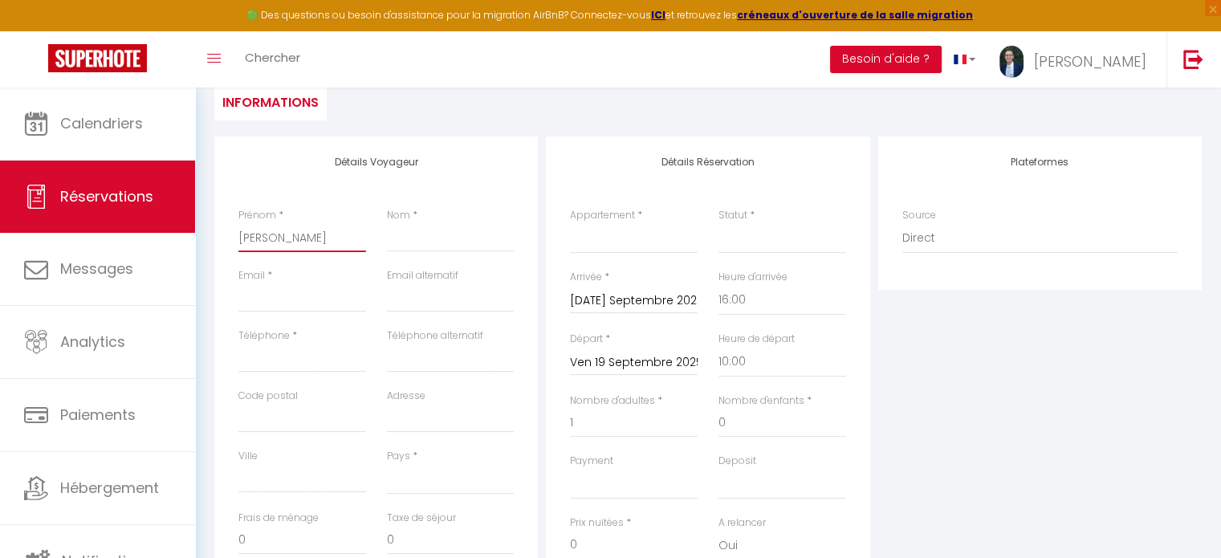
select select
checkbox input "false"
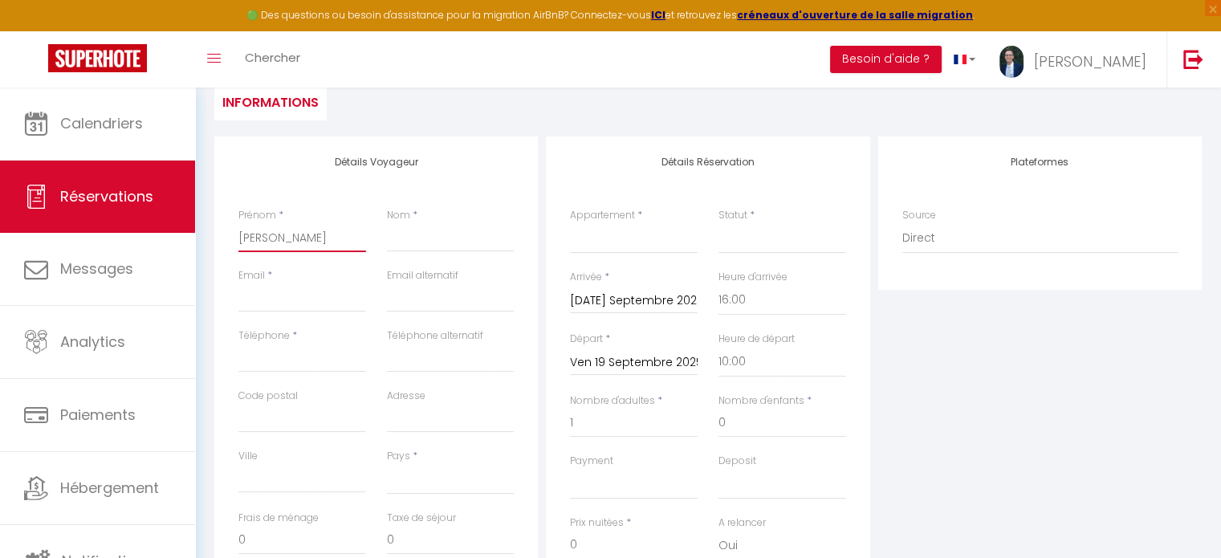
type input "[PERSON_NAME]"
select select
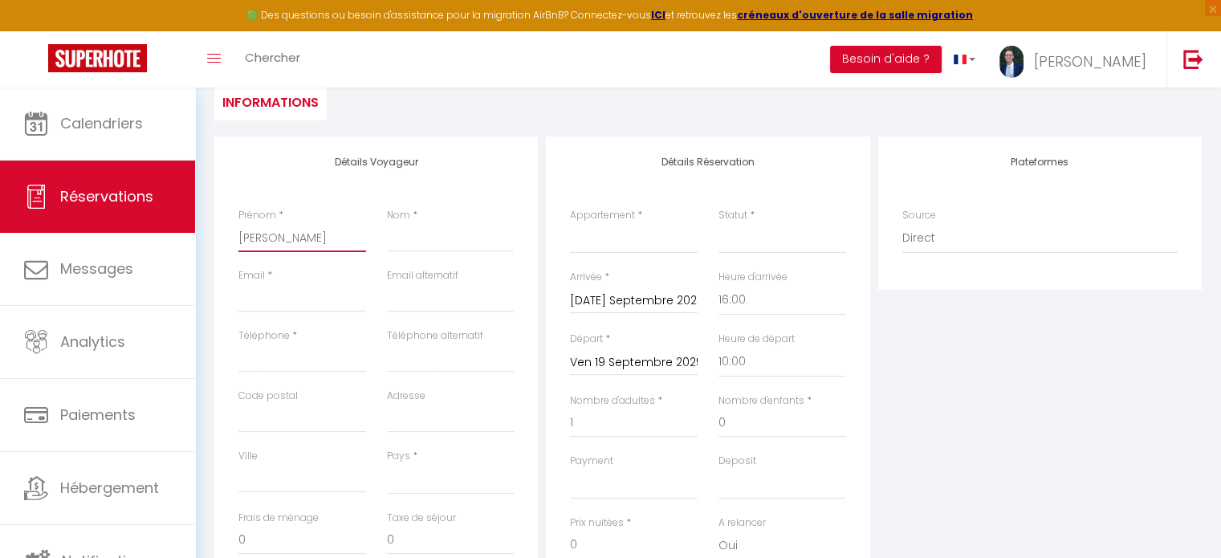
select select
checkbox input "false"
type input "[PERSON_NAME]"
select select
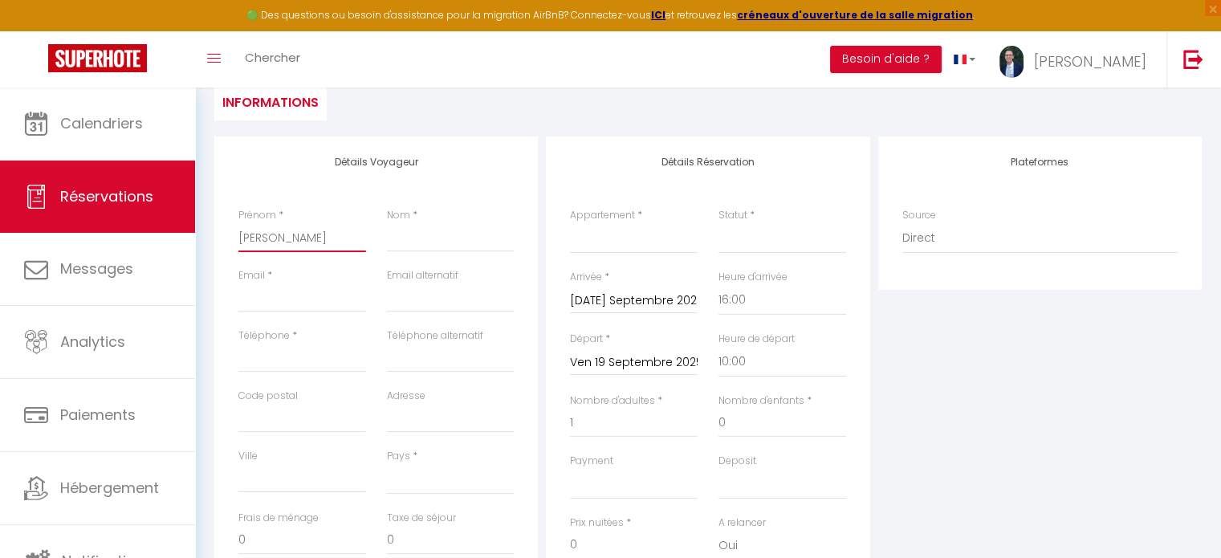
select select
checkbox input "false"
type input "[PERSON_NAME]"
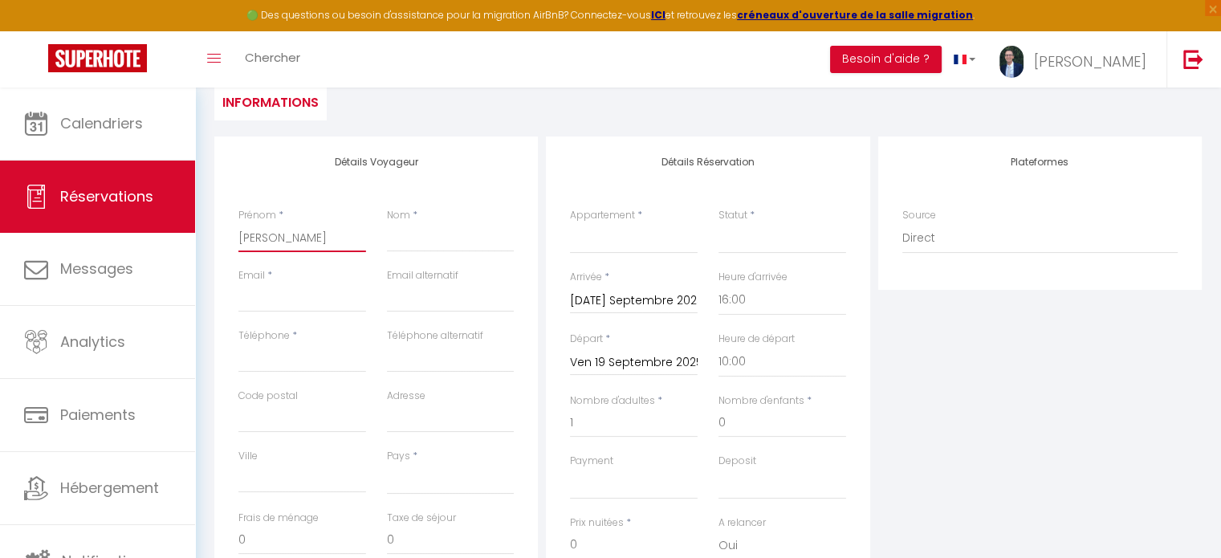
select select
click at [332, 240] on input "[PERSON_NAME]" at bounding box center [302, 237] width 128 height 29
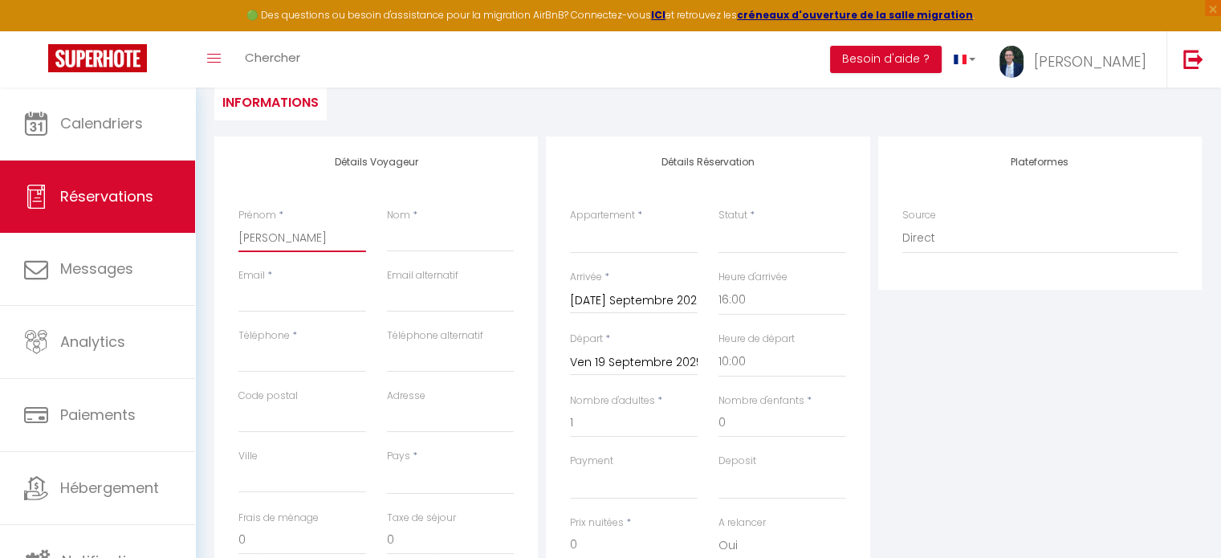
click at [332, 240] on input "[PERSON_NAME]" at bounding box center [302, 237] width 128 height 29
click at [411, 233] on input "Nom" at bounding box center [451, 237] width 128 height 29
paste input "Guerin"
drag, startPoint x: 328, startPoint y: 239, endPoint x: 302, endPoint y: 237, distance: 26.6
click at [302, 237] on input "[PERSON_NAME]" at bounding box center [302, 237] width 128 height 29
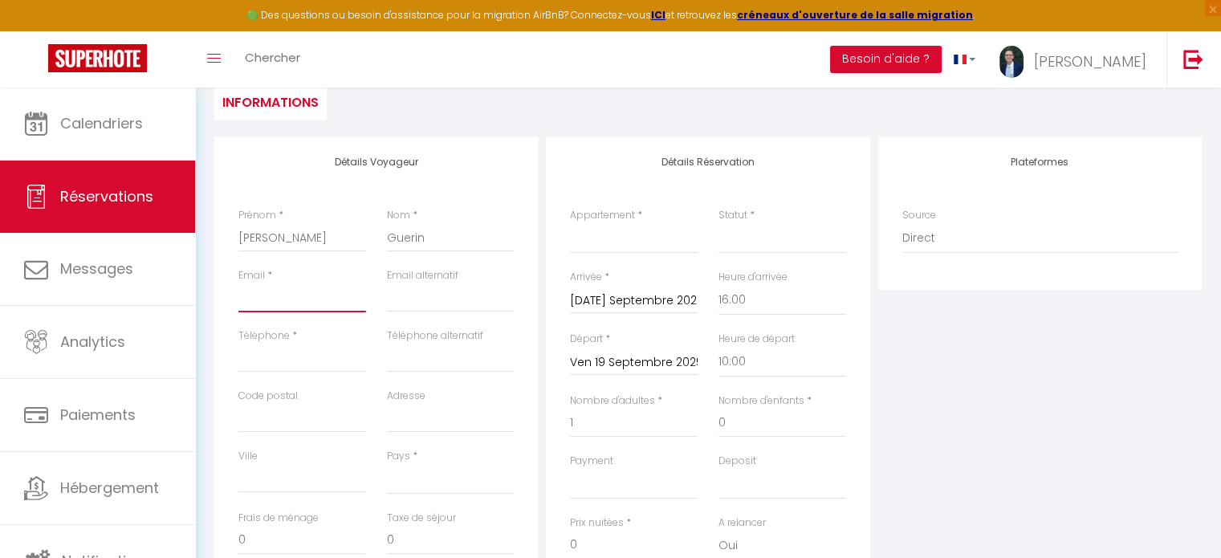
click at [267, 301] on input "Email client" at bounding box center [302, 297] width 128 height 29
click at [285, 363] on input "Téléphone" at bounding box center [302, 358] width 128 height 29
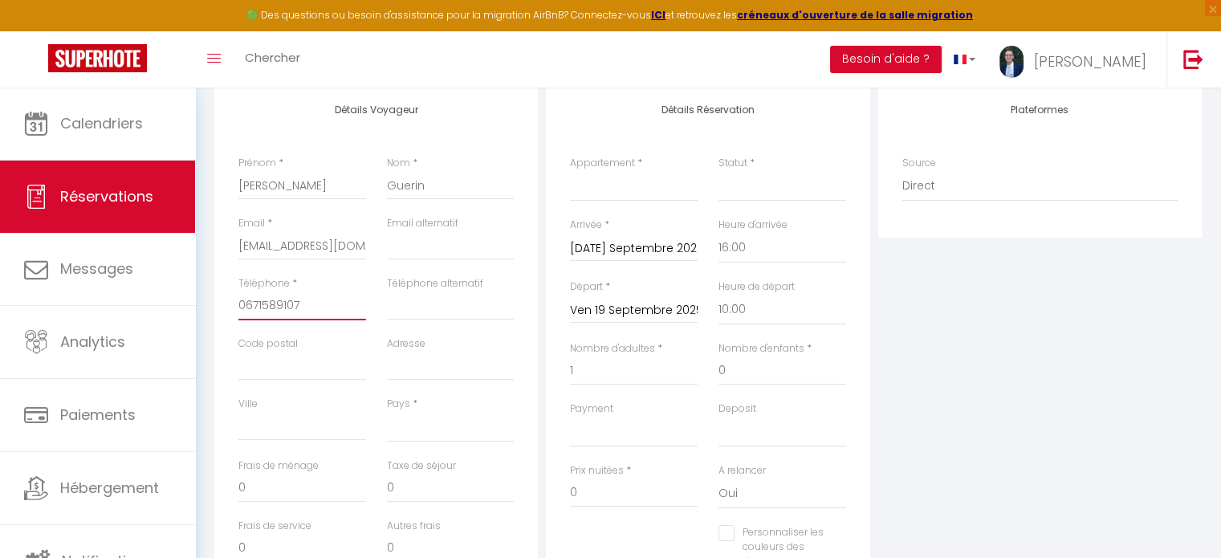
scroll to position [241, 0]
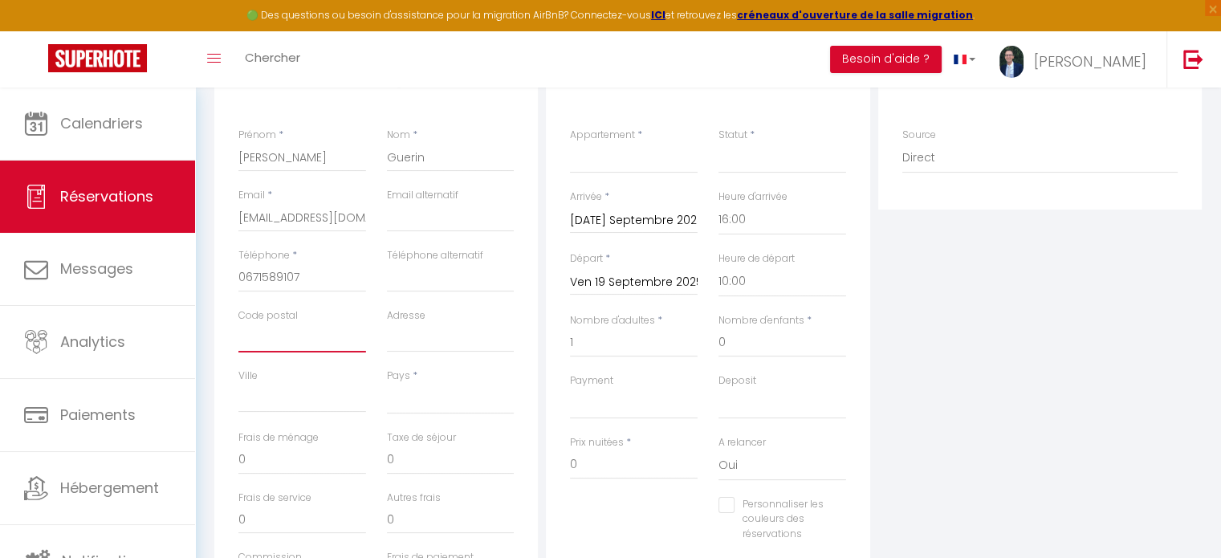
click at [247, 339] on input "Code postal" at bounding box center [302, 338] width 128 height 29
click at [449, 343] on input "Adresse" at bounding box center [451, 338] width 128 height 29
click at [277, 395] on input "Ville" at bounding box center [302, 398] width 128 height 29
click at [430, 399] on select "[GEOGRAPHIC_DATA] [GEOGRAPHIC_DATA] [GEOGRAPHIC_DATA] [GEOGRAPHIC_DATA] [GEOGRA…" at bounding box center [451, 399] width 128 height 31
click at [387, 384] on select "[GEOGRAPHIC_DATA] [GEOGRAPHIC_DATA] [GEOGRAPHIC_DATA] [GEOGRAPHIC_DATA] [GEOGRA…" at bounding box center [451, 399] width 128 height 31
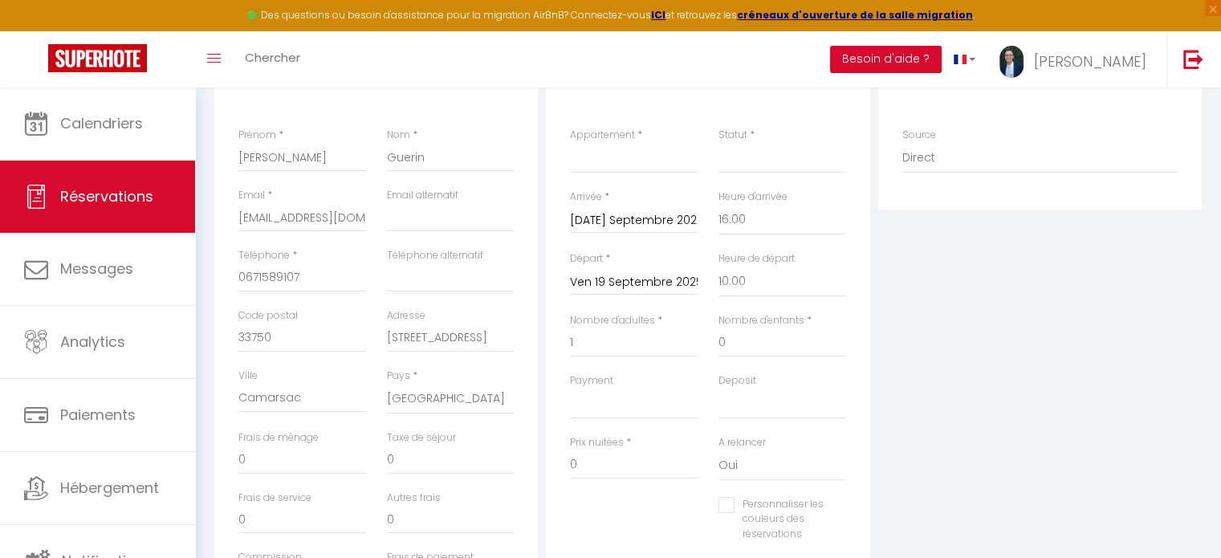
click at [551, 310] on div "Détails Réservation Appartement * [GEOGRAPHIC_DATA] - Le nid Lyonnais Studio Ge…" at bounding box center [708, 317] width 324 height 522
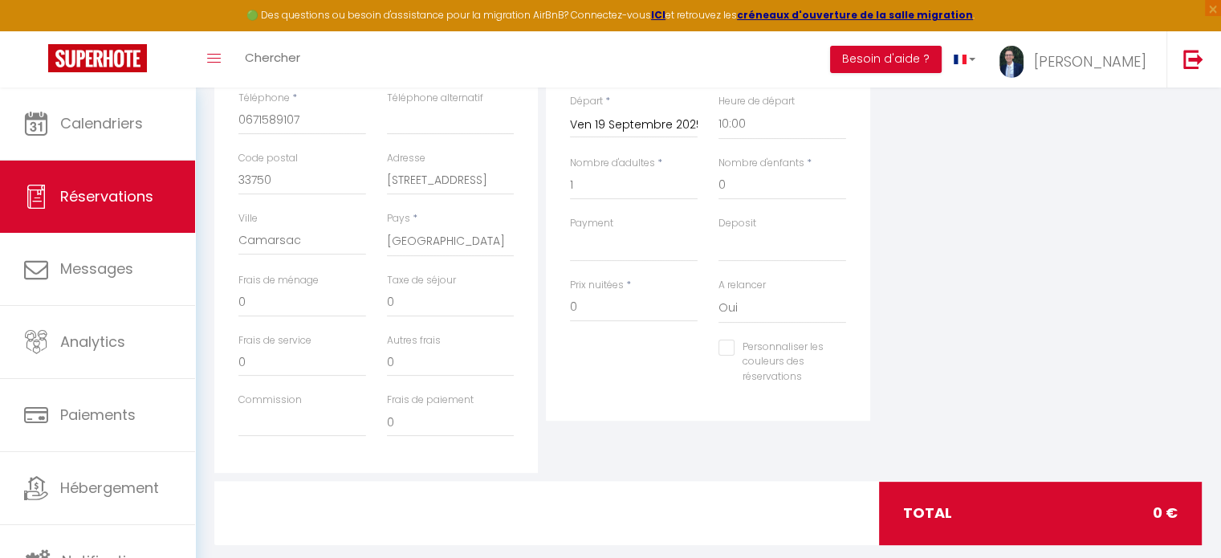
scroll to position [401, 0]
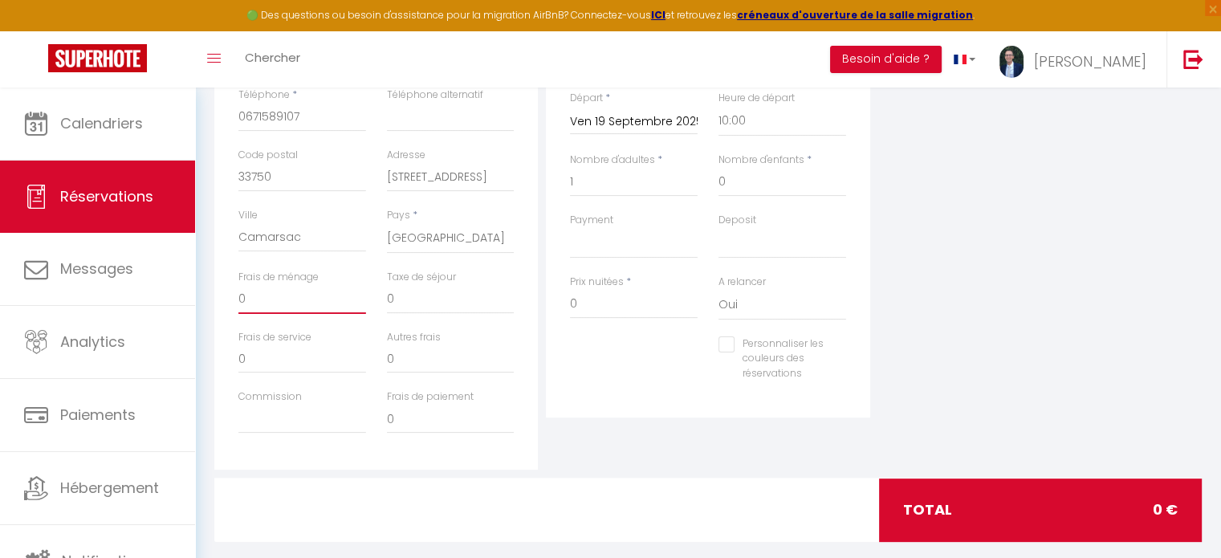
click at [299, 300] on input "0" at bounding box center [302, 299] width 128 height 29
click at [423, 301] on input "0" at bounding box center [451, 299] width 128 height 29
click at [598, 303] on input "0" at bounding box center [634, 304] width 128 height 29
click at [620, 450] on div "Détails Réservation Appartement * [GEOGRAPHIC_DATA] - Le nid Lyonnais Studio Ge…" at bounding box center [708, 183] width 332 height 574
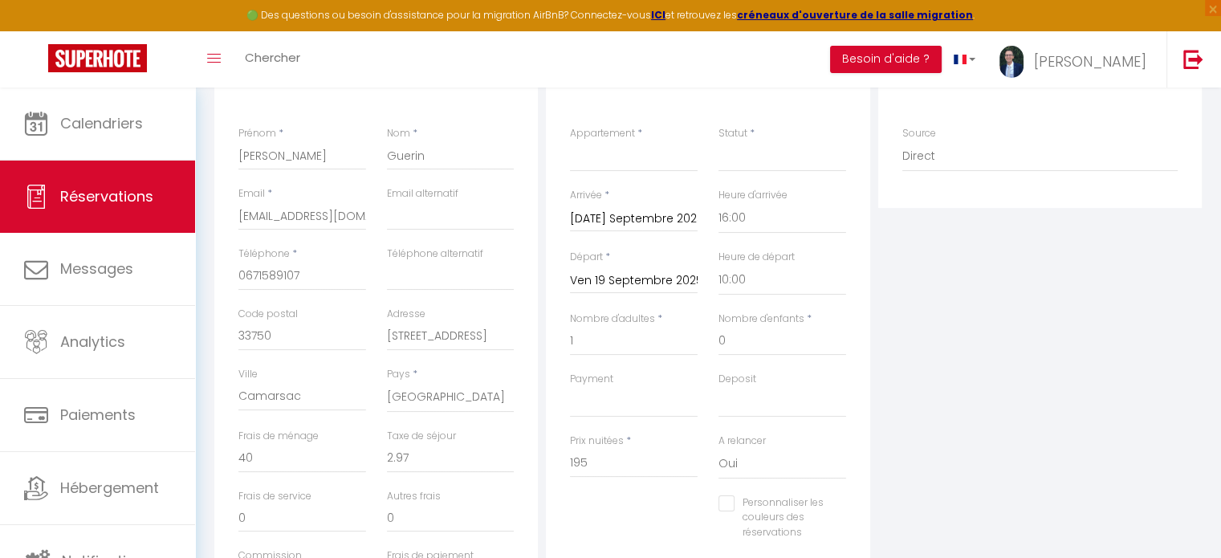
scroll to position [241, 0]
click at [740, 399] on select "OK KO" at bounding box center [783, 404] width 128 height 31
click at [683, 505] on div "Personnaliser les couleurs des réservations #D7092E" at bounding box center [708, 528] width 297 height 62
click at [607, 161] on select "Le Vienne - Le nid Lyonnais Studio Genas 1 - Le nid lyonnais Montchat Studio Ge…" at bounding box center [634, 158] width 128 height 31
click at [570, 143] on select "Le Vienne - Le nid Lyonnais Studio Genas 1 - Le nid lyonnais Montchat Studio Ge…" at bounding box center [634, 158] width 128 height 31
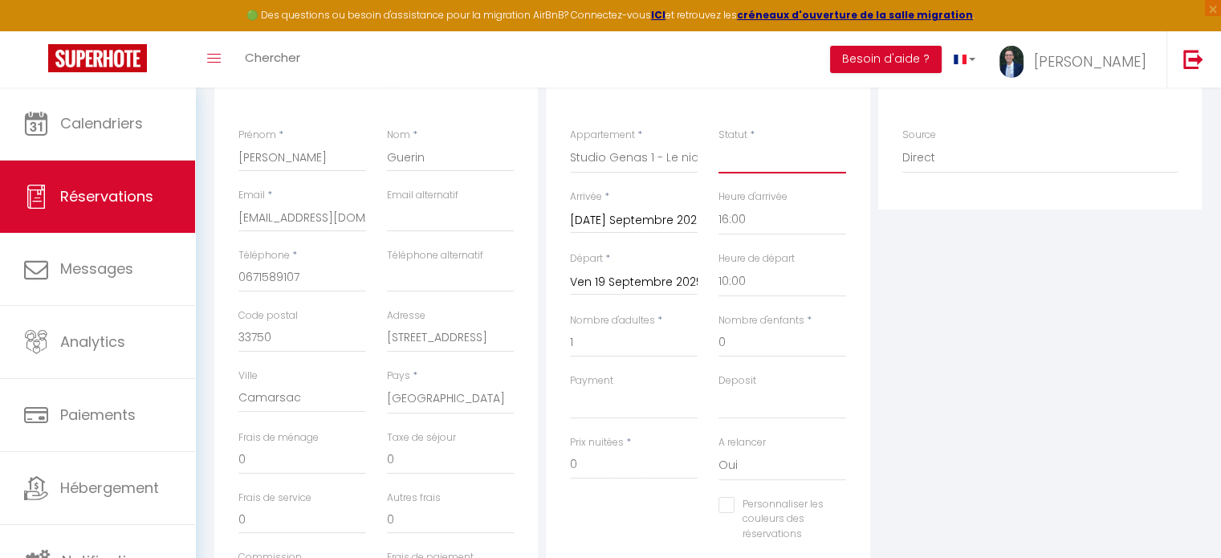
scroll to position [161, 0]
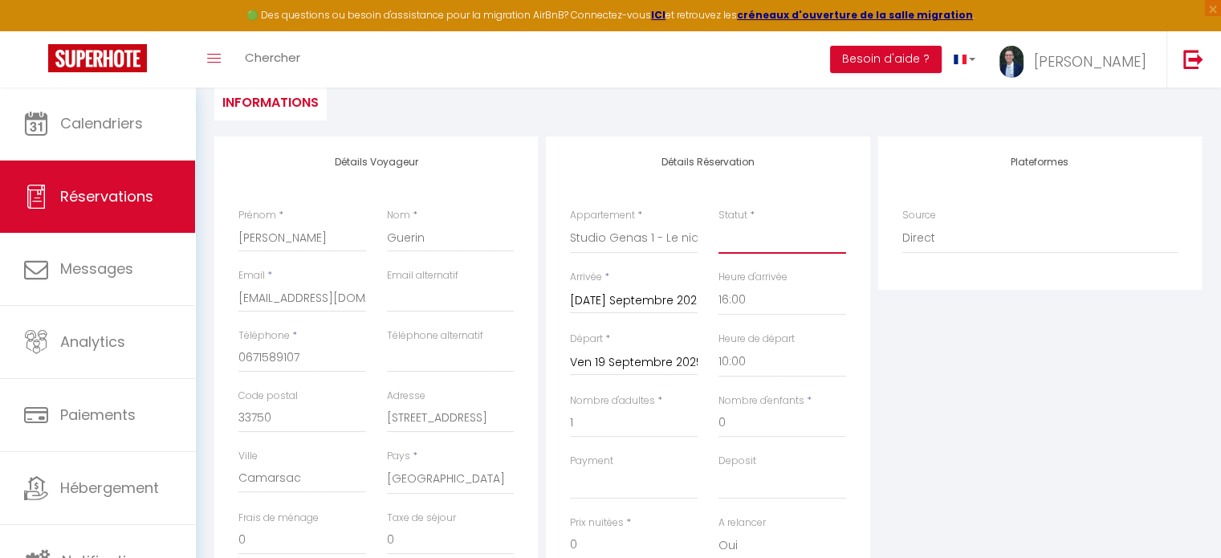
click at [746, 237] on select "Confirmé Non Confirmé [PERSON_NAME] par le voyageur No Show Request" at bounding box center [783, 238] width 128 height 31
click at [719, 223] on select "Confirmé Non Confirmé [PERSON_NAME] par le voyageur No Show Request" at bounding box center [783, 238] width 128 height 31
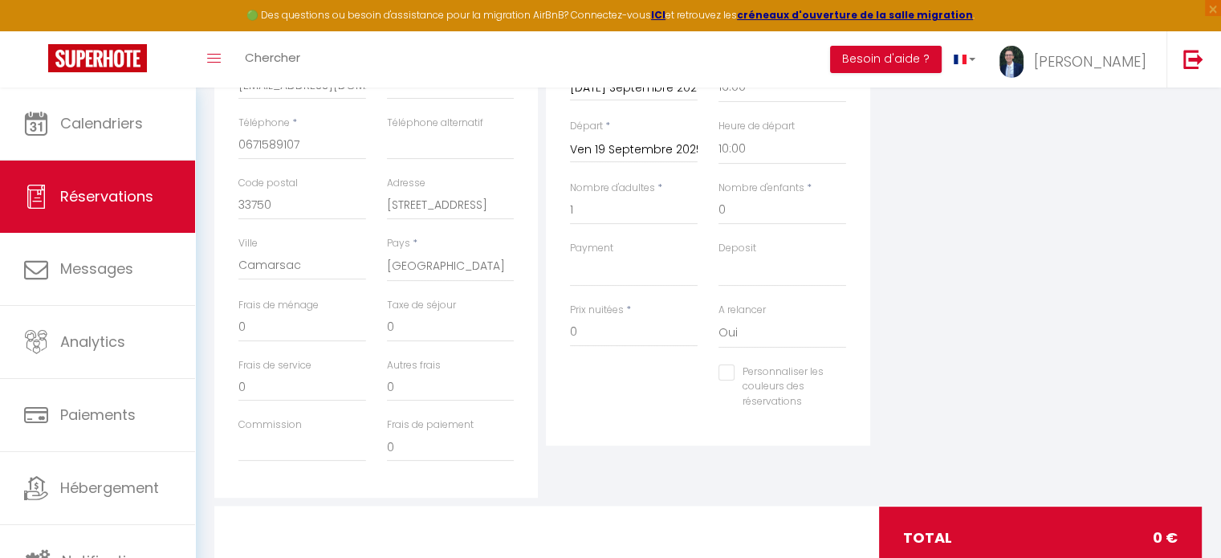
scroll to position [401, 0]
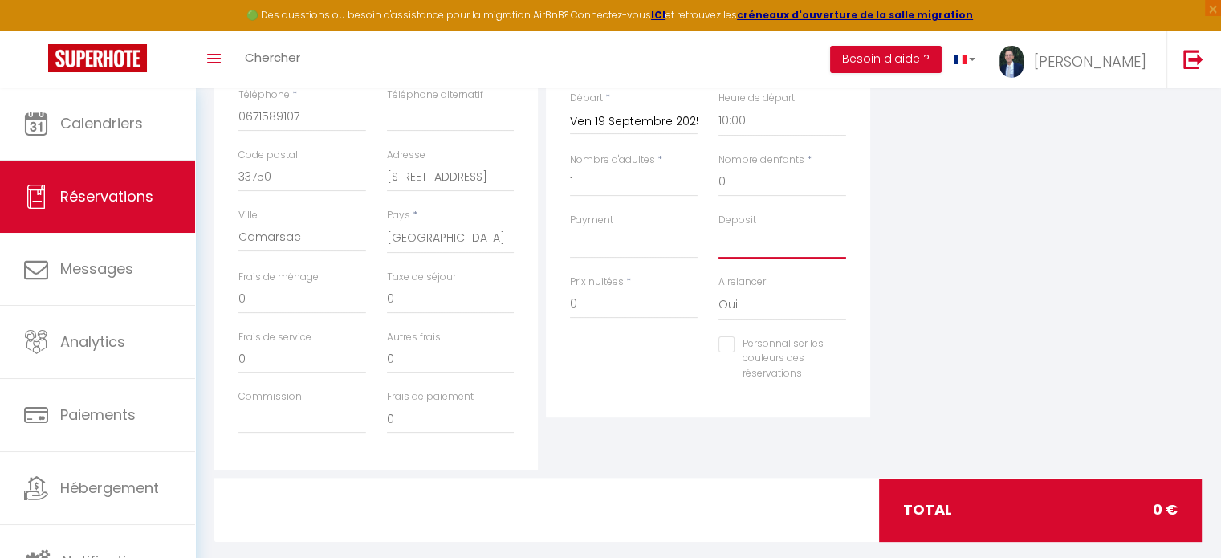
click at [747, 245] on select "OK KO" at bounding box center [783, 243] width 128 height 31
click at [719, 228] on select "OK KO" at bounding box center [783, 243] width 128 height 31
click at [584, 247] on select "OK KO" at bounding box center [634, 243] width 128 height 31
click at [570, 228] on select "OK KO" at bounding box center [634, 243] width 128 height 31
click at [747, 312] on select "Oui Non" at bounding box center [783, 305] width 128 height 31
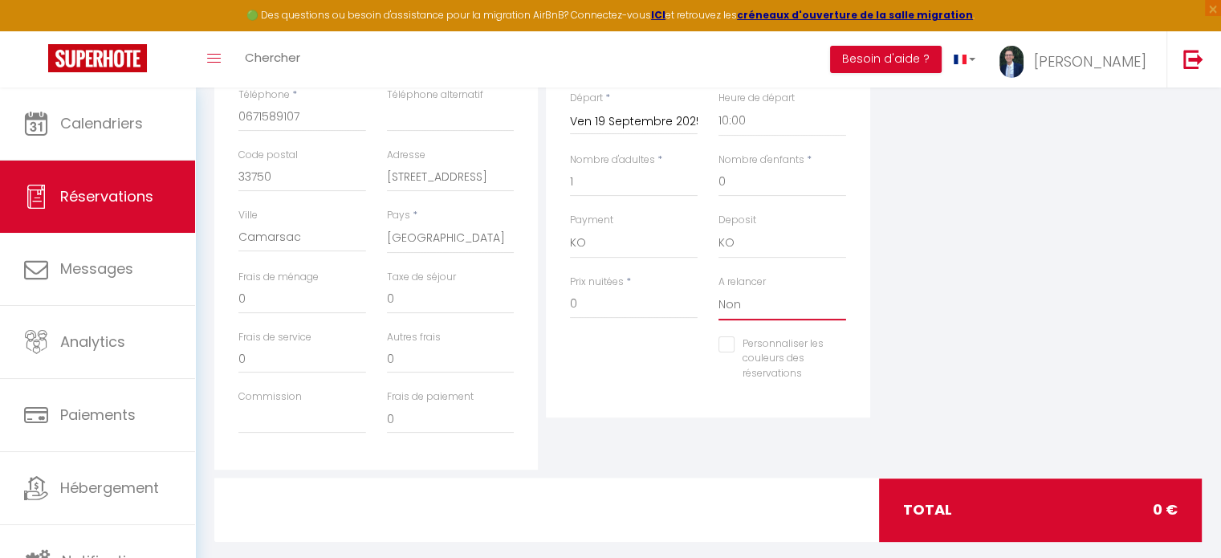
click at [719, 290] on select "Oui Non" at bounding box center [783, 305] width 128 height 31
click at [629, 399] on div "Détails Réservation Appartement * [GEOGRAPHIC_DATA] - Le nid Lyonnais Studio Ge…" at bounding box center [708, 157] width 324 height 522
click at [618, 298] on input "0" at bounding box center [634, 304] width 128 height 29
click at [662, 399] on div "Détails Réservation Appartement * [GEOGRAPHIC_DATA] - Le nid Lyonnais Studio Ge…" at bounding box center [708, 157] width 324 height 522
click at [419, 303] on input "0" at bounding box center [451, 299] width 128 height 29
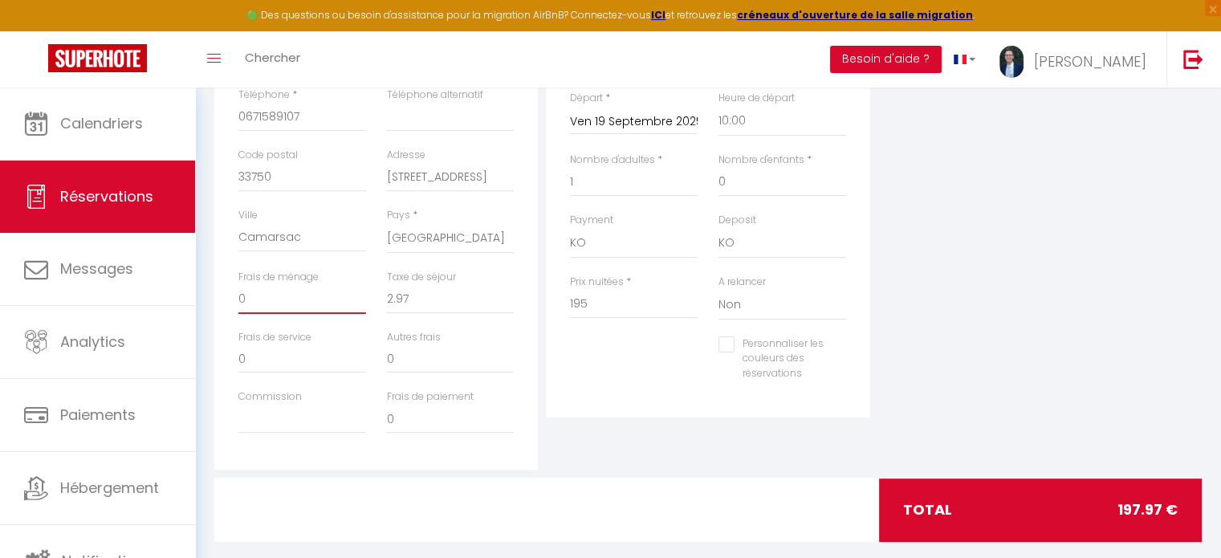
click at [256, 298] on input "0" at bounding box center [302, 299] width 128 height 29
click at [575, 375] on div "Personnaliser les couleurs des réservations #D7092E" at bounding box center [708, 367] width 297 height 62
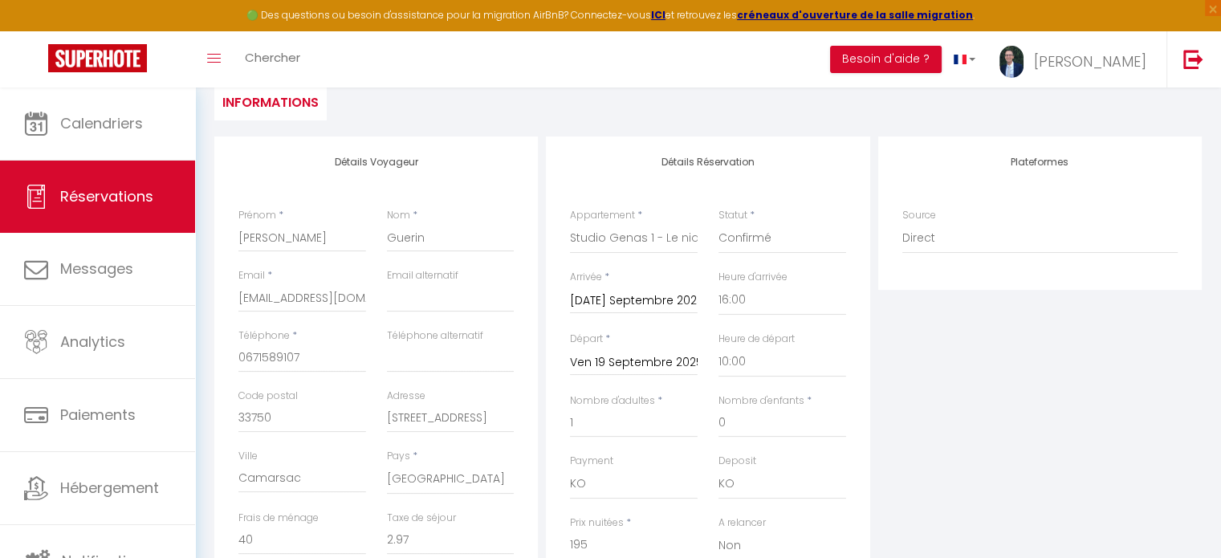
scroll to position [80, 0]
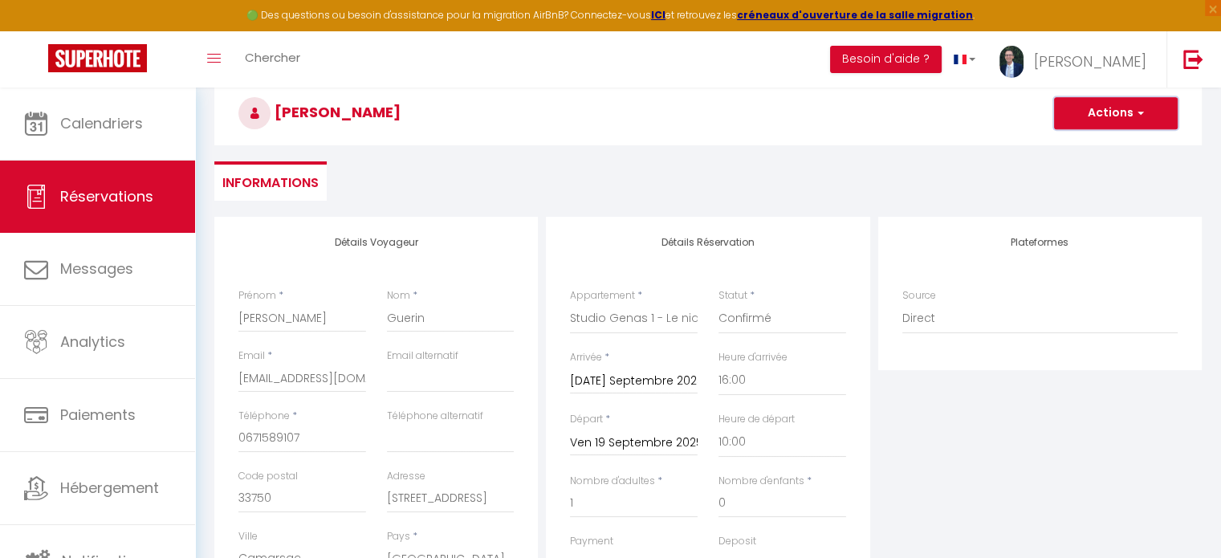
click at [1104, 115] on button "Actions" at bounding box center [1116, 113] width 124 height 32
click at [1079, 149] on link "Enregistrer" at bounding box center [1100, 148] width 127 height 21
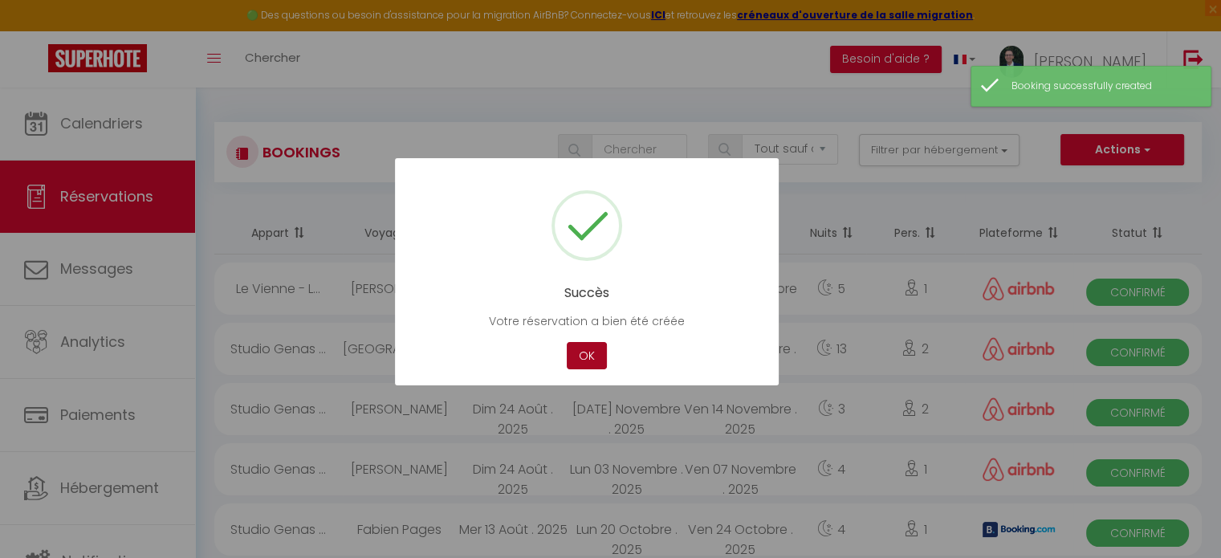
click at [586, 351] on button "OK" at bounding box center [587, 356] width 40 height 28
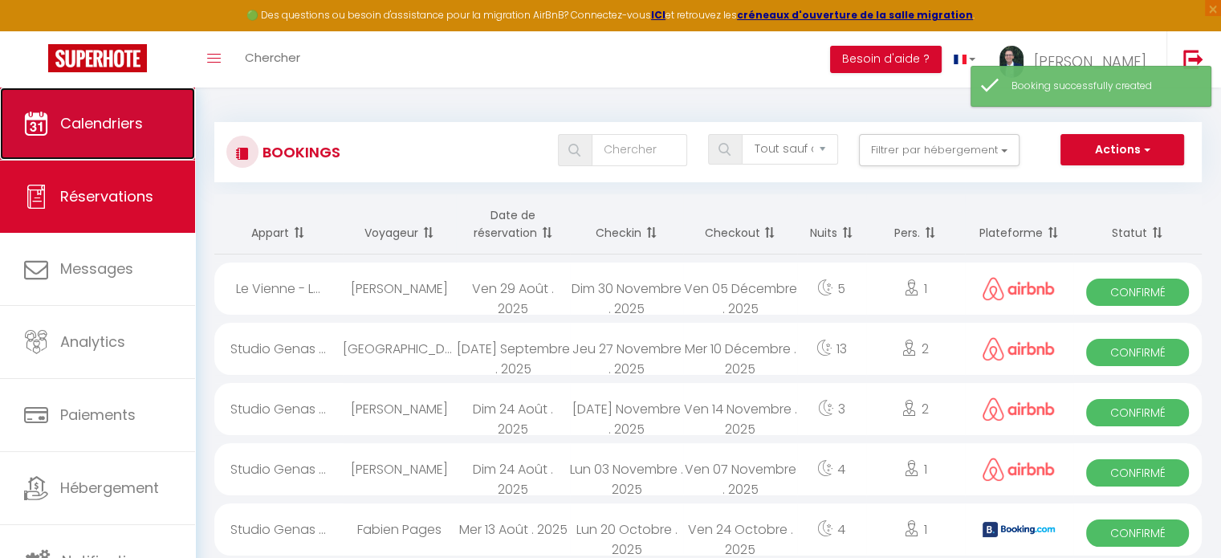
click at [112, 136] on link "Calendriers" at bounding box center [97, 124] width 195 height 72
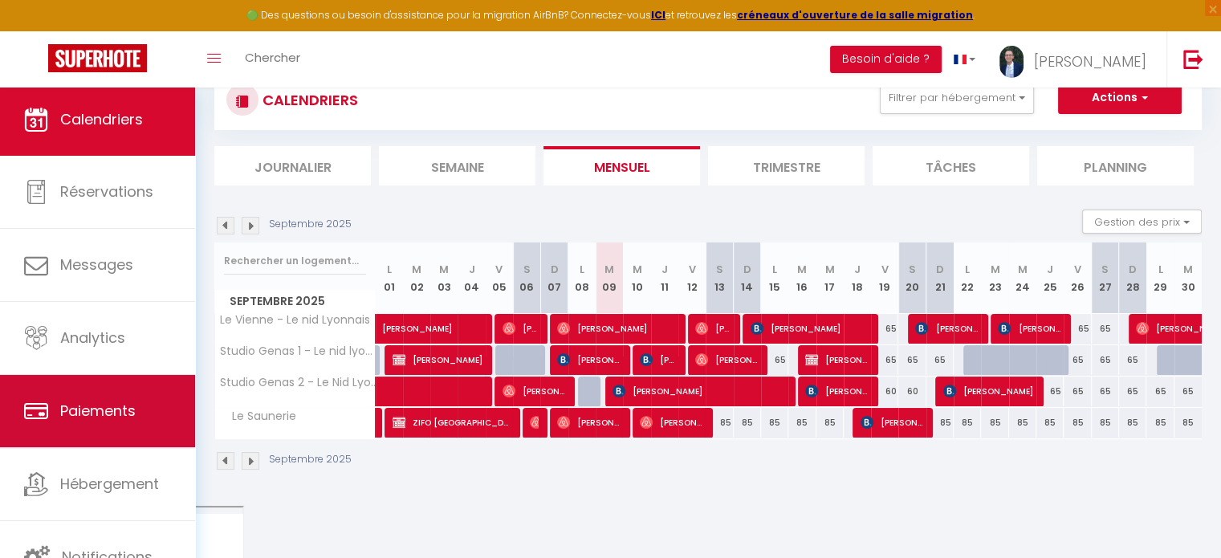
scroll to position [80, 0]
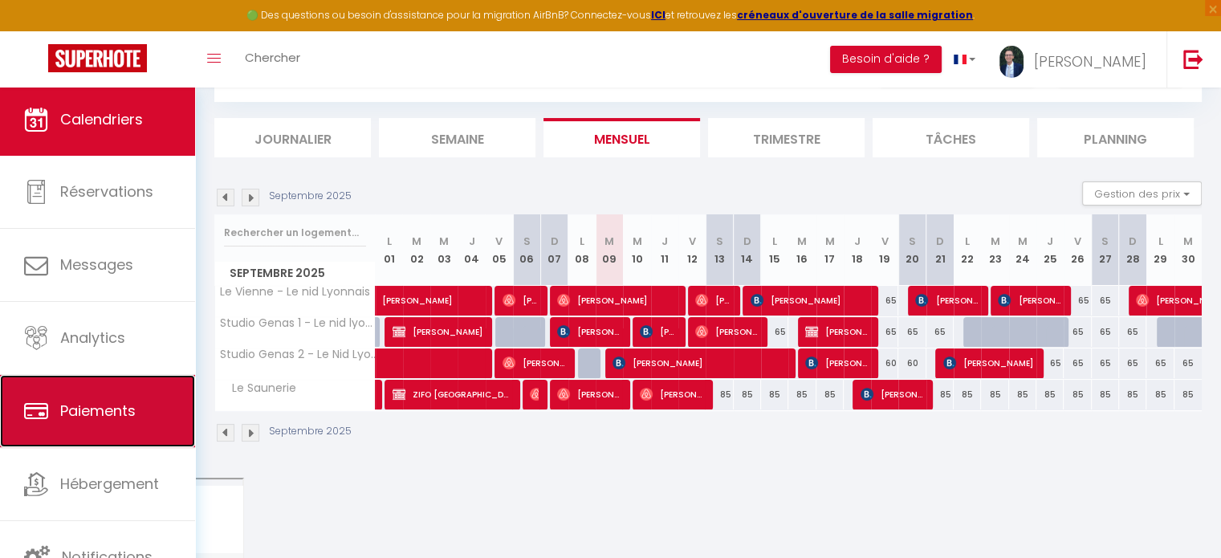
click at [95, 406] on span "Paiements" at bounding box center [97, 411] width 75 height 20
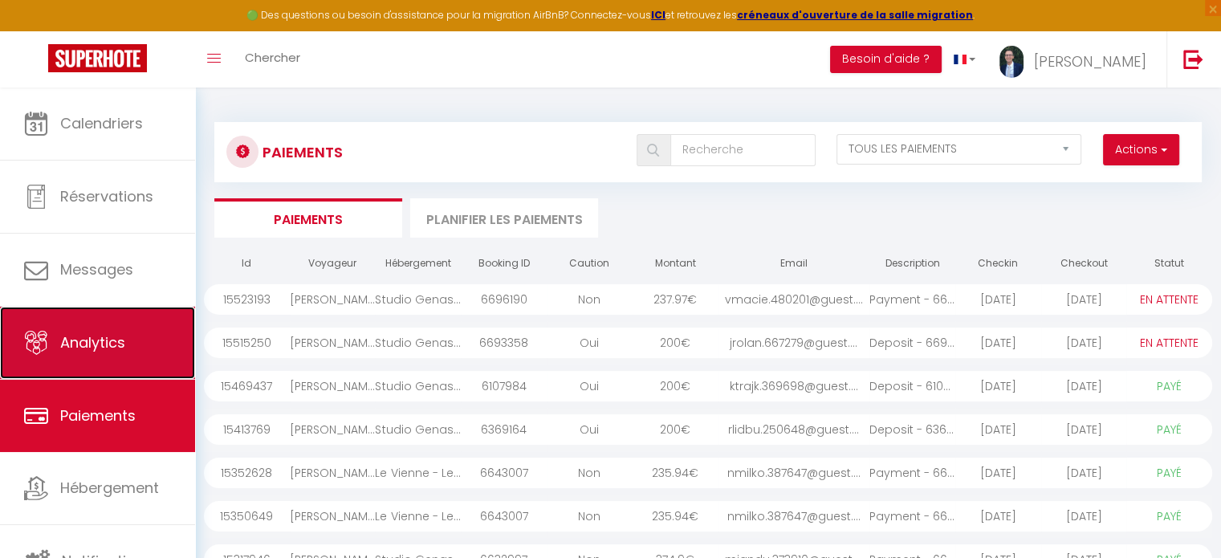
click at [91, 335] on span "Analytics" at bounding box center [92, 342] width 65 height 20
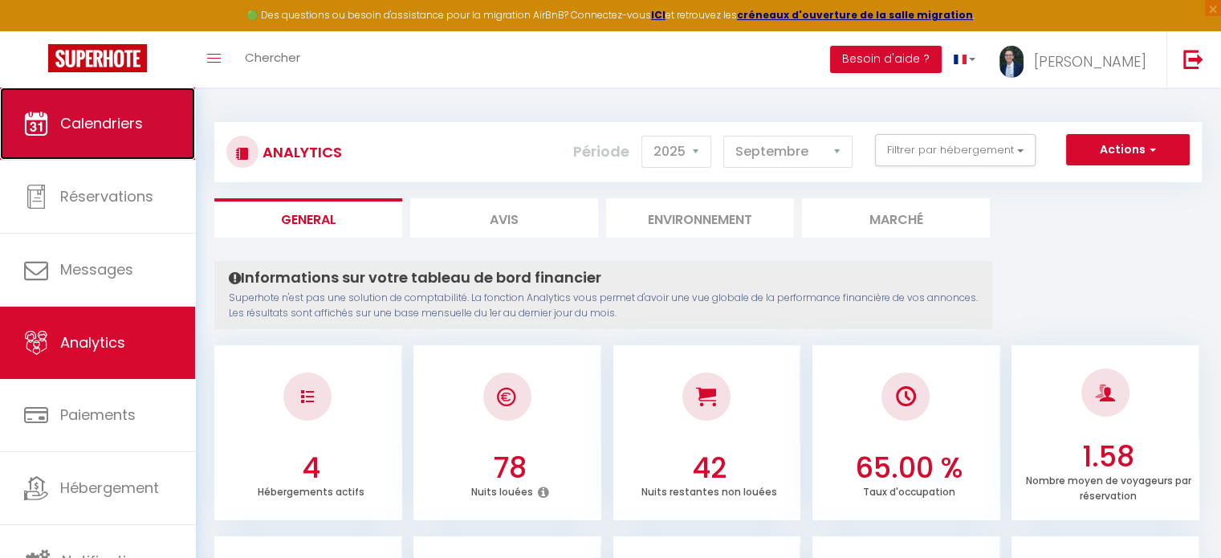
click at [116, 136] on link "Calendriers" at bounding box center [97, 124] width 195 height 72
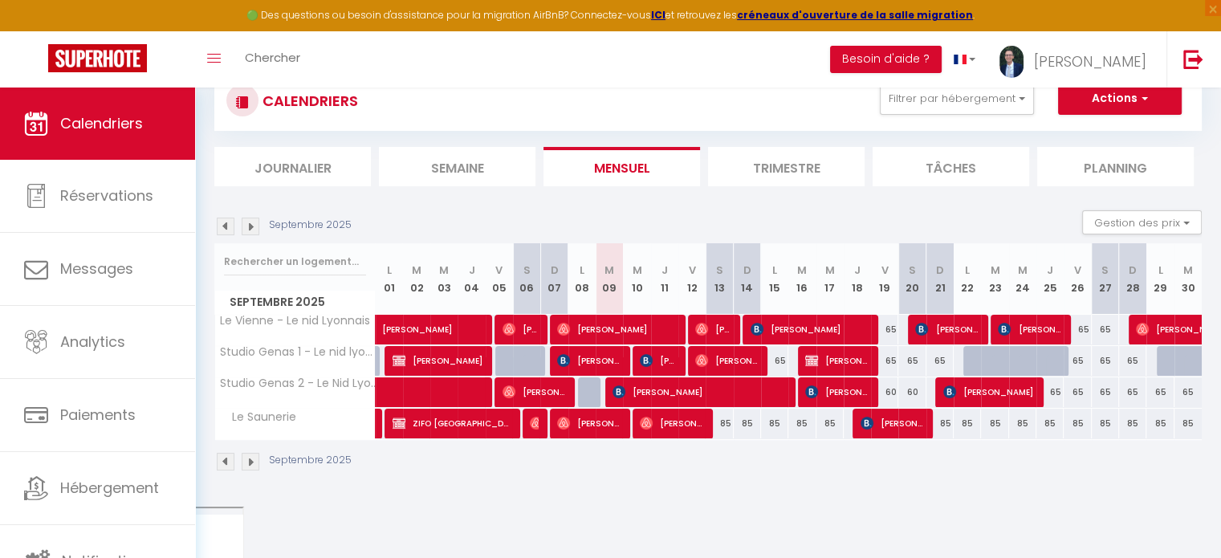
scroll to position [80, 0]
